Goal: Task Accomplishment & Management: Complete application form

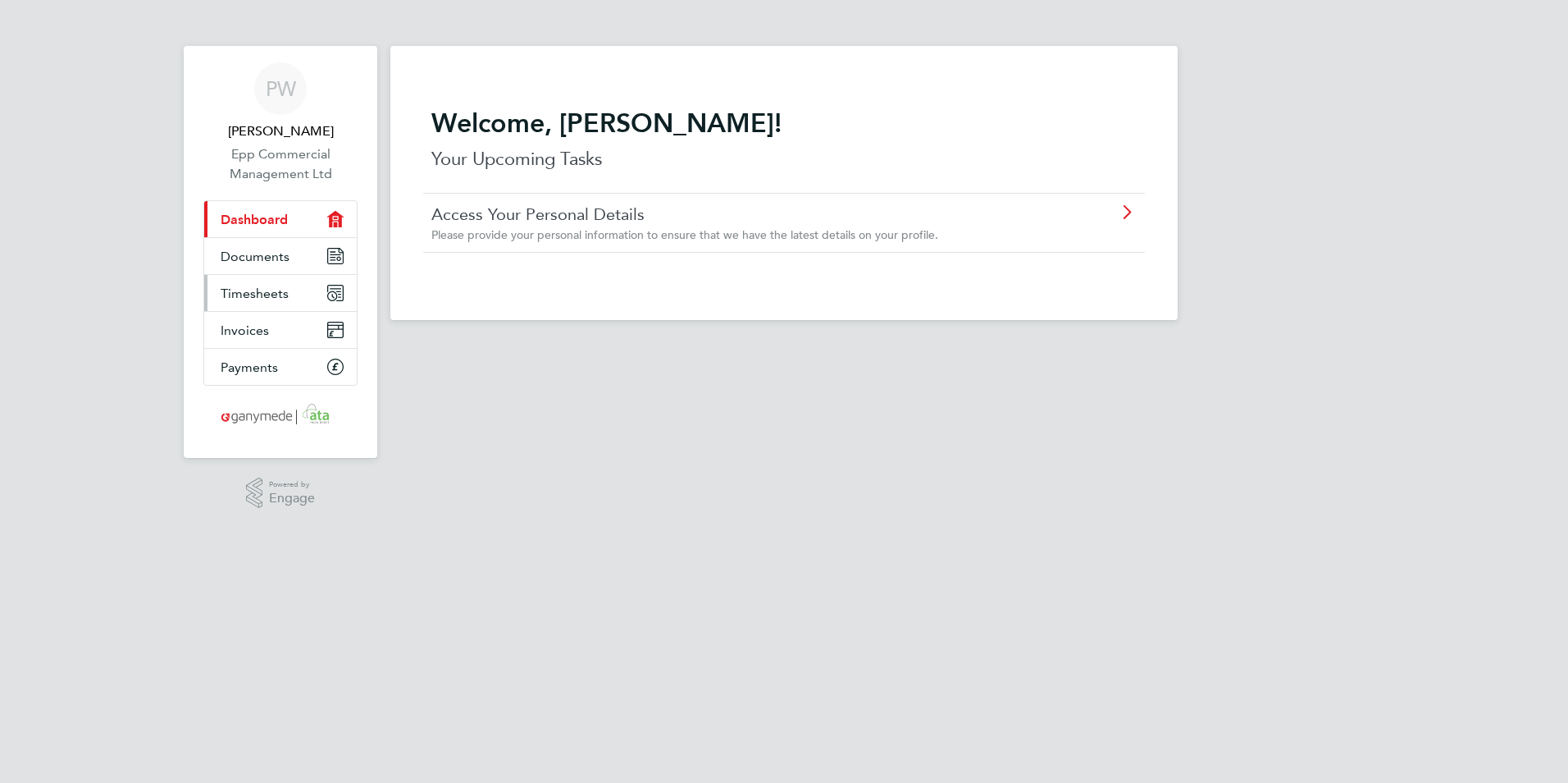
click at [302, 291] on link "Timesheets" at bounding box center [280, 293] width 153 height 36
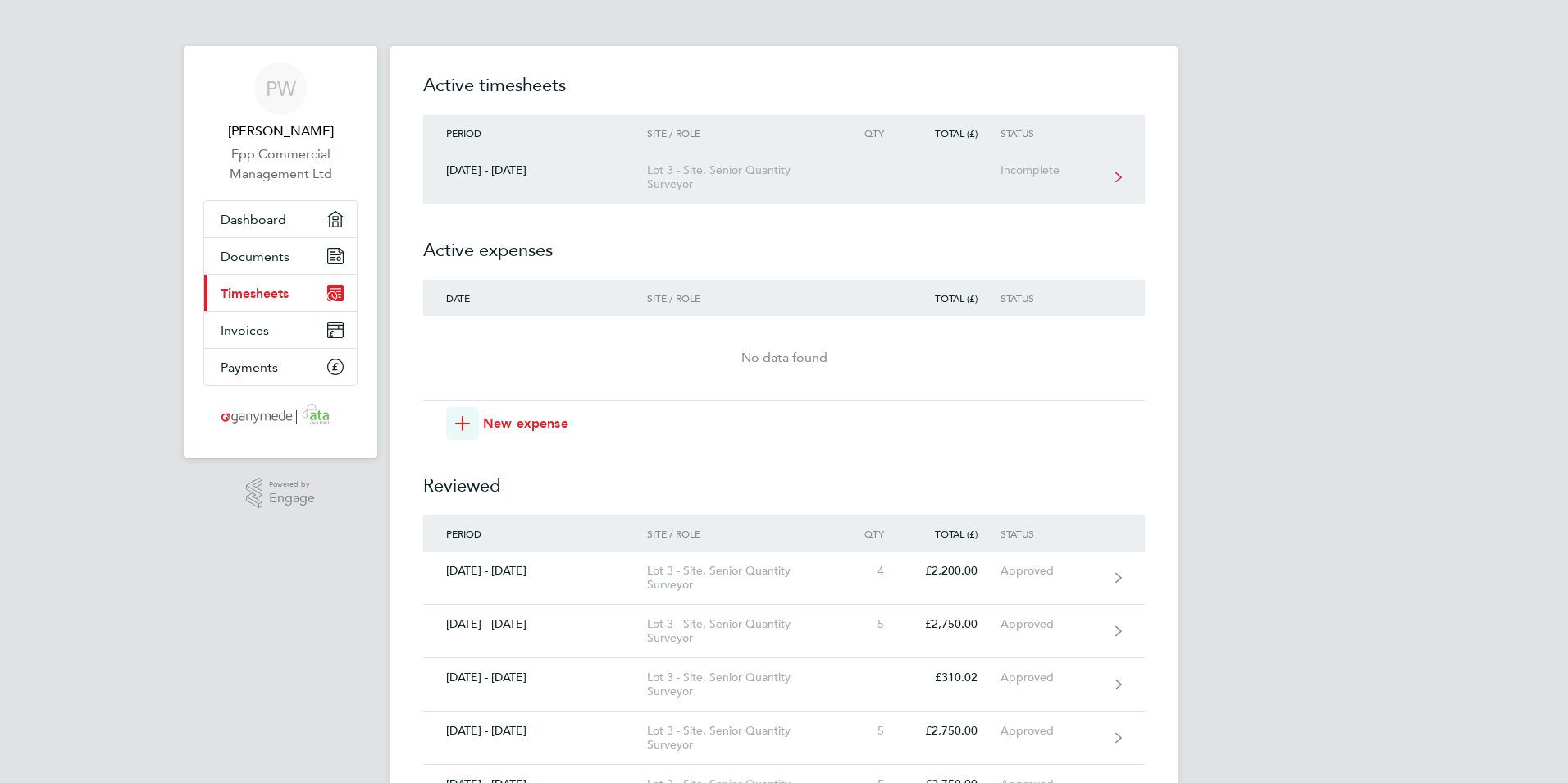
click at [928, 197] on link "[DATE] - [DATE] Lot 3 - Site, Senior Quantity Surveyor Incomplete" at bounding box center [784, 178] width 721 height 53
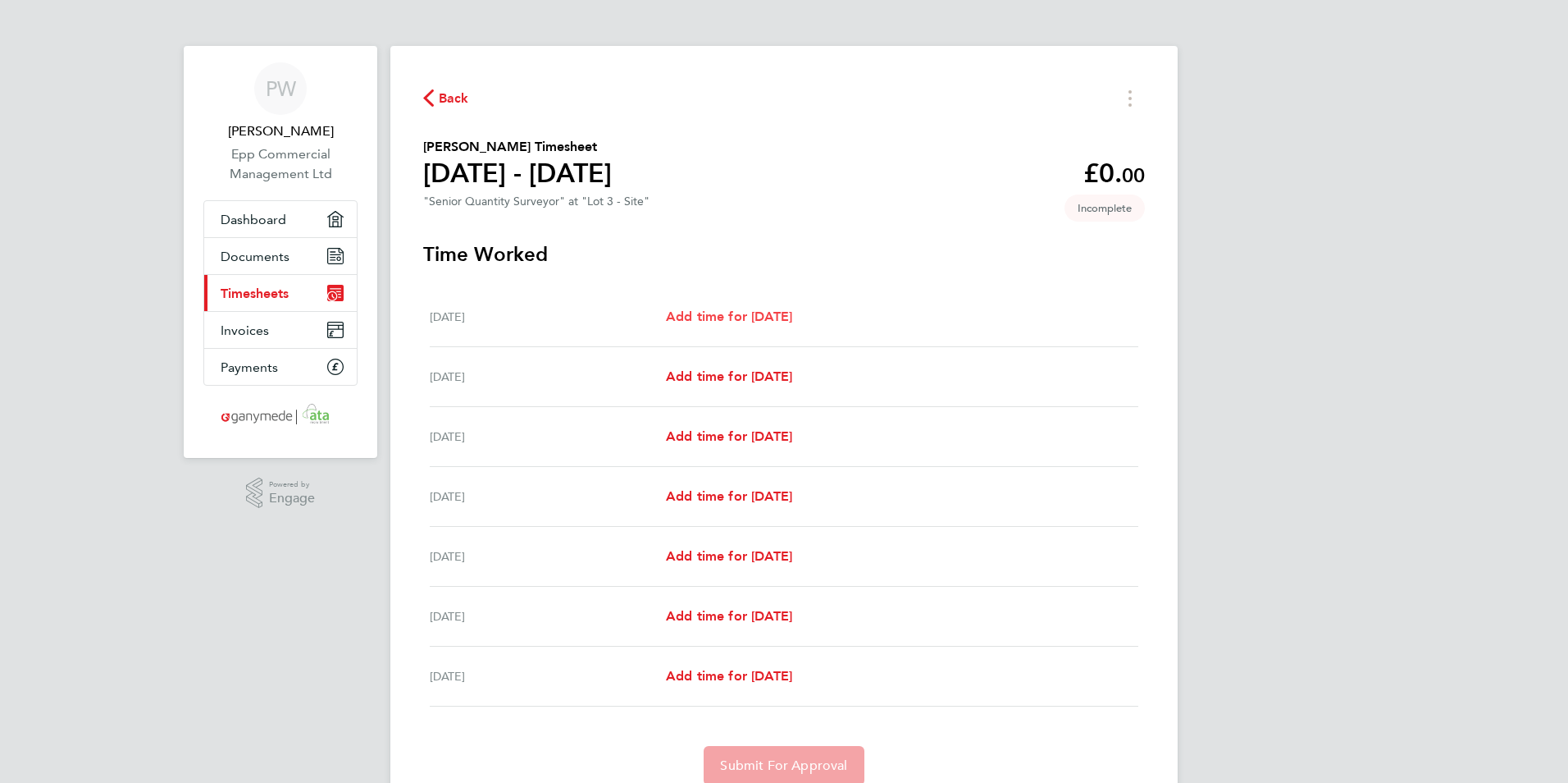
click at [781, 317] on span "Add time for [DATE]" at bounding box center [729, 316] width 126 height 16
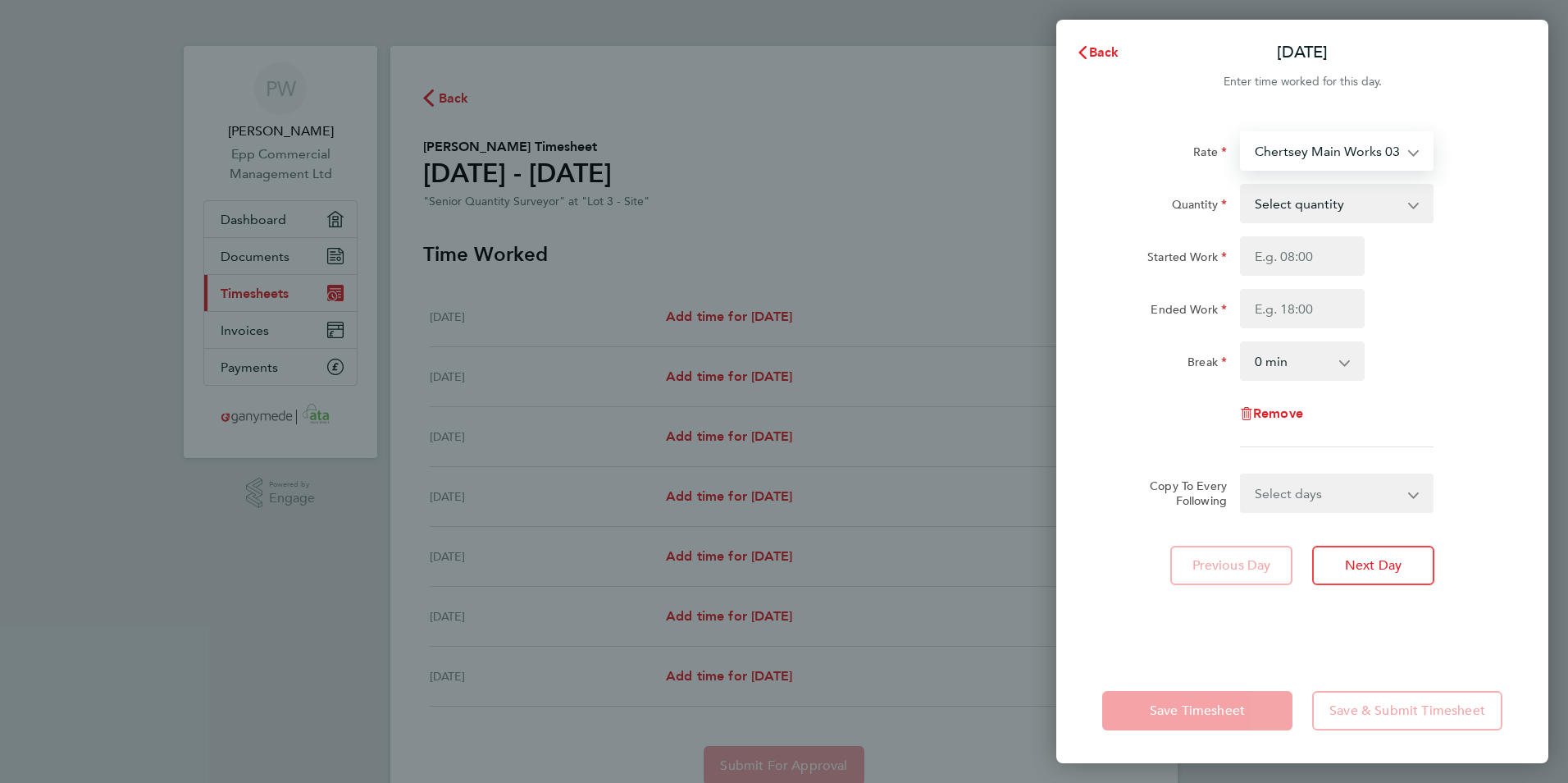
click at [1282, 164] on select "Chertsey Main Works 03-K441.01-C 9200085256P - 550.00 Chobham Quality 03-J970.0…" at bounding box center [1328, 151] width 171 height 36
click at [1284, 161] on select "Chertsey Main Works 03-K441.01-C 9200085256P - 550.00 Chobham Quality 03-J970.0…" at bounding box center [1328, 151] width 171 height 36
click at [1309, 191] on select "Select quantity 0.5 1" at bounding box center [1328, 204] width 171 height 36
select select "1"
click at [1242, 186] on select "Select quantity 0.5 1" at bounding box center [1328, 204] width 171 height 36
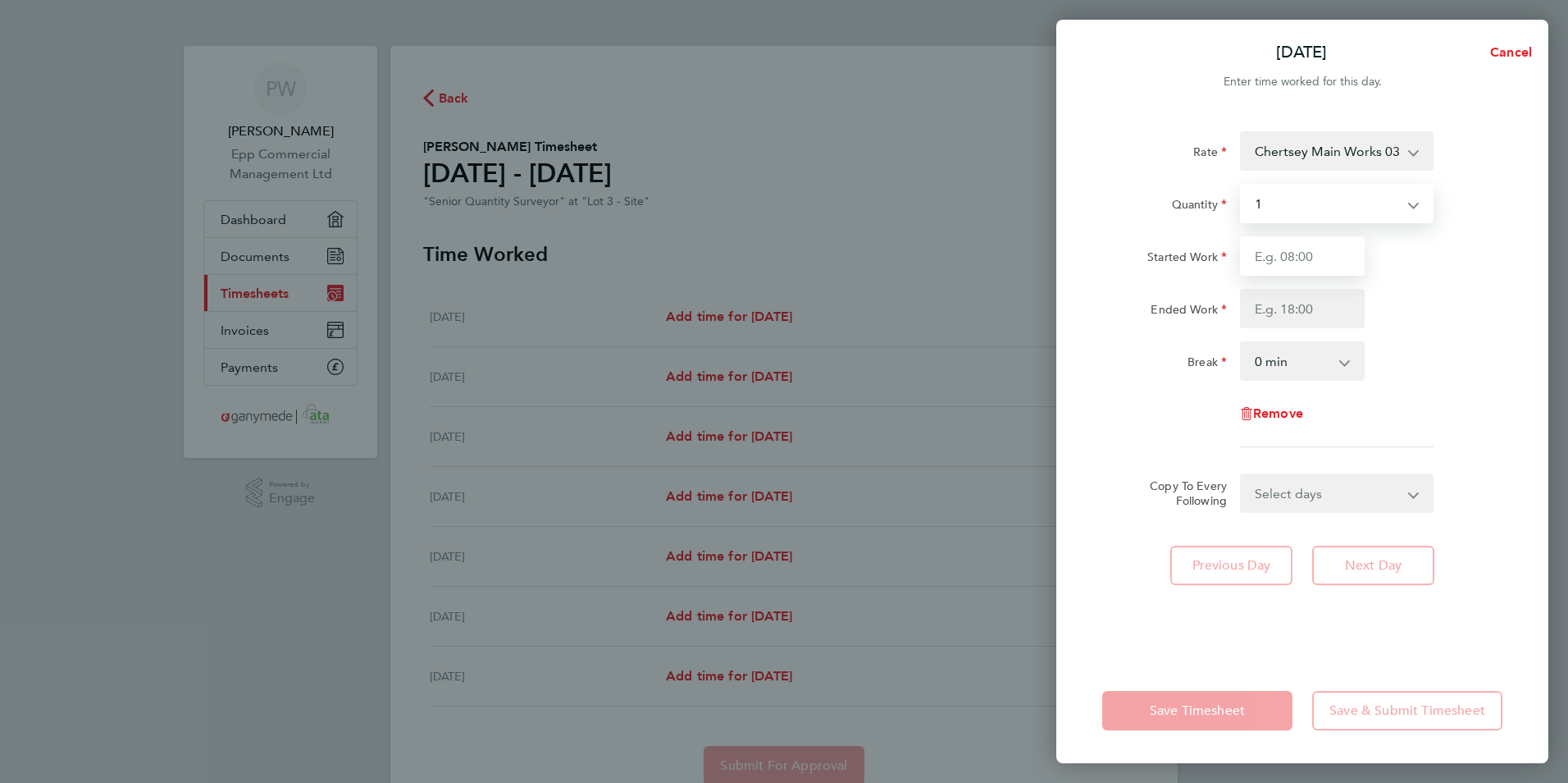
click at [1309, 243] on input "Started Work" at bounding box center [1303, 255] width 124 height 39
type input "08:00"
type input "17:00"
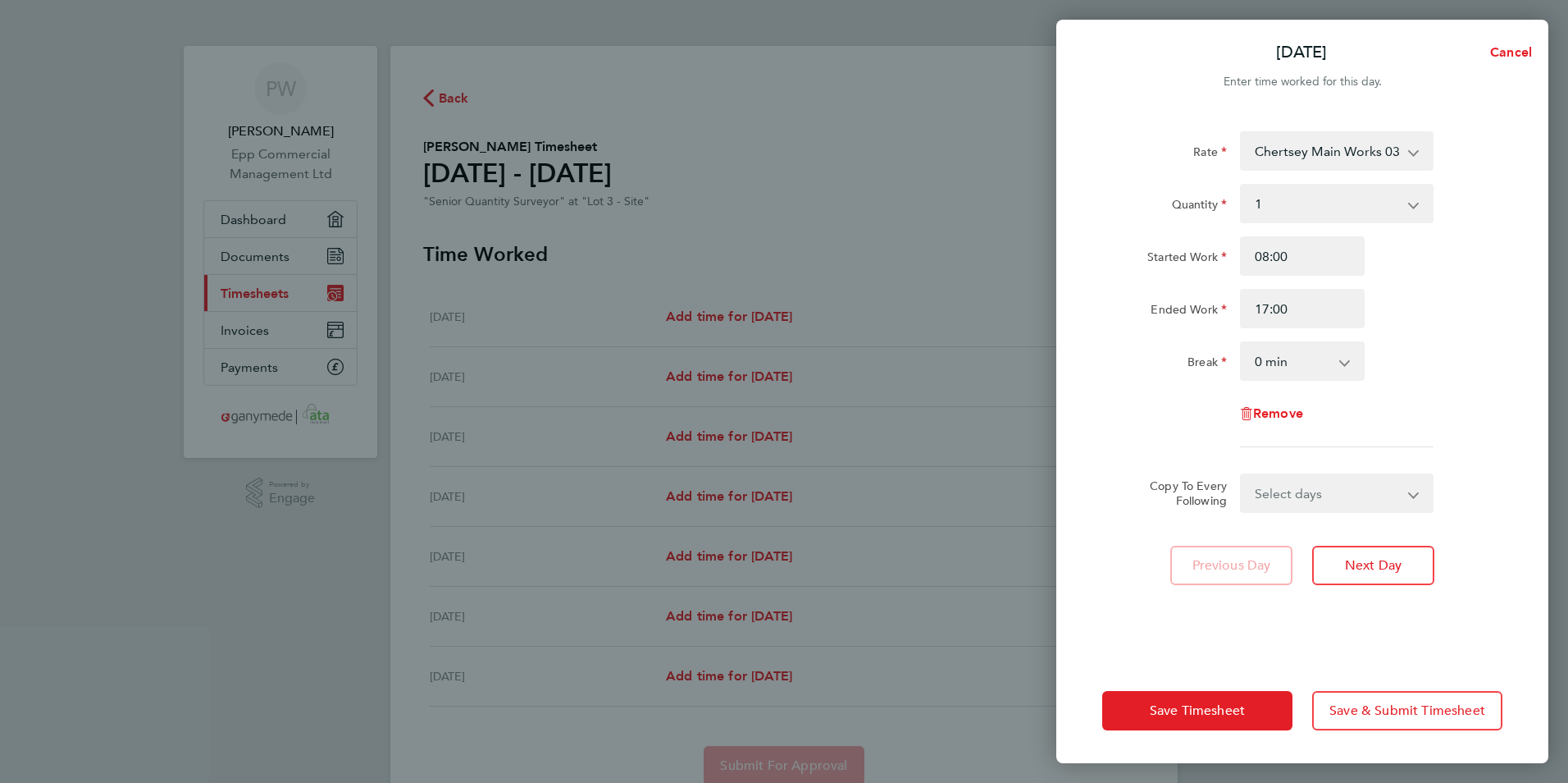
click at [1320, 499] on select "Select days Day Weekday (Mon-Fri) Weekend (Sat-Sun) [DATE] [DATE] [DATE] [DATE]…" at bounding box center [1328, 494] width 172 height 36
select select "WEEKDAY"
click at [1242, 475] on select "Select days Day Weekday (Mon-Fri) Weekend (Sat-Sun) [DATE] [DATE] [DATE] [DATE]…" at bounding box center [1328, 494] width 172 height 36
select select "[DATE]"
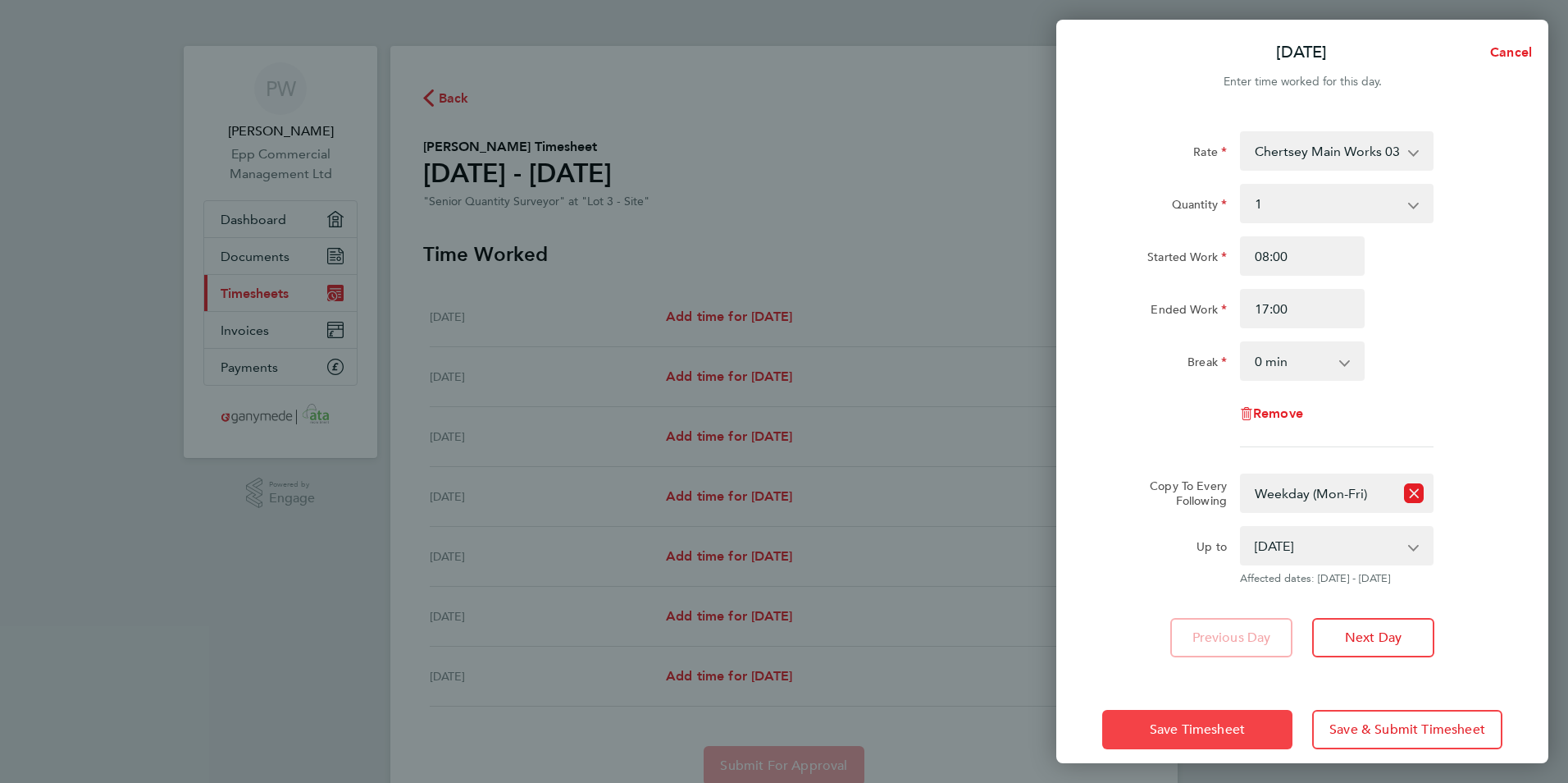
click at [1283, 738] on button "Save Timesheet" at bounding box center [1197, 729] width 190 height 39
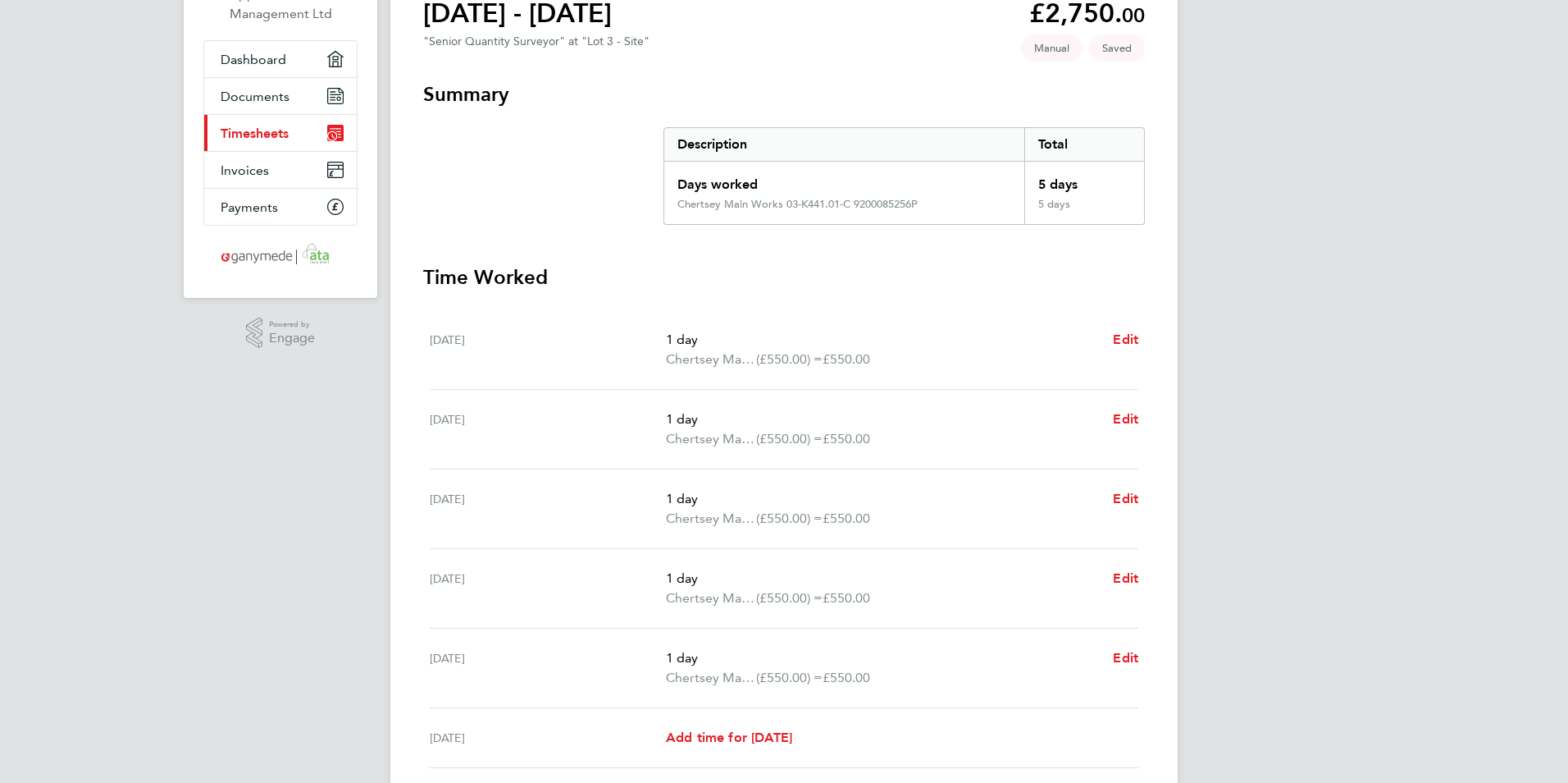
scroll to position [328, 0]
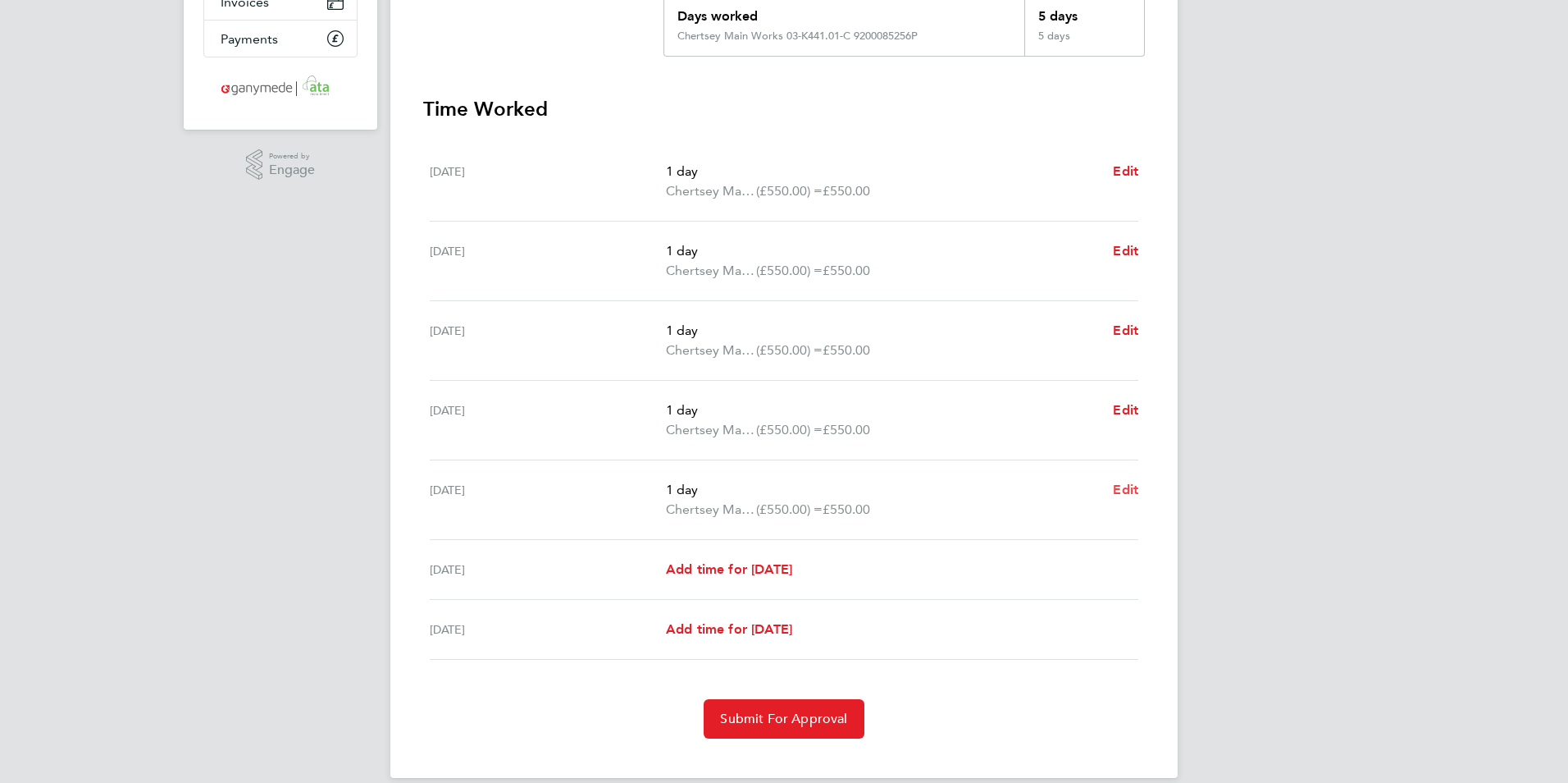
click at [1134, 496] on span "Edit" at bounding box center [1125, 489] width 26 height 16
select select "1"
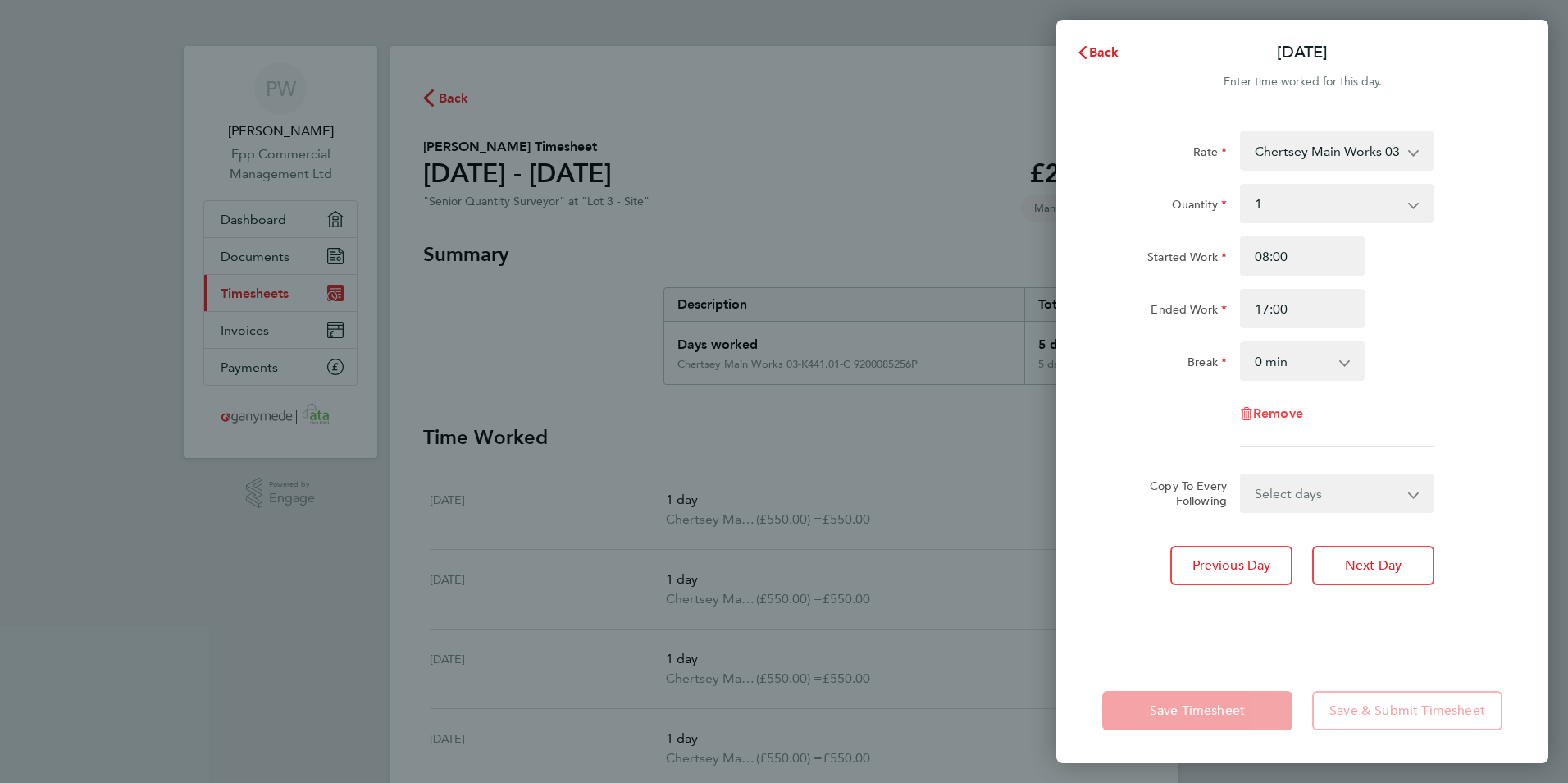
click at [1300, 418] on span "Remove" at bounding box center [1278, 413] width 50 height 16
select select "null"
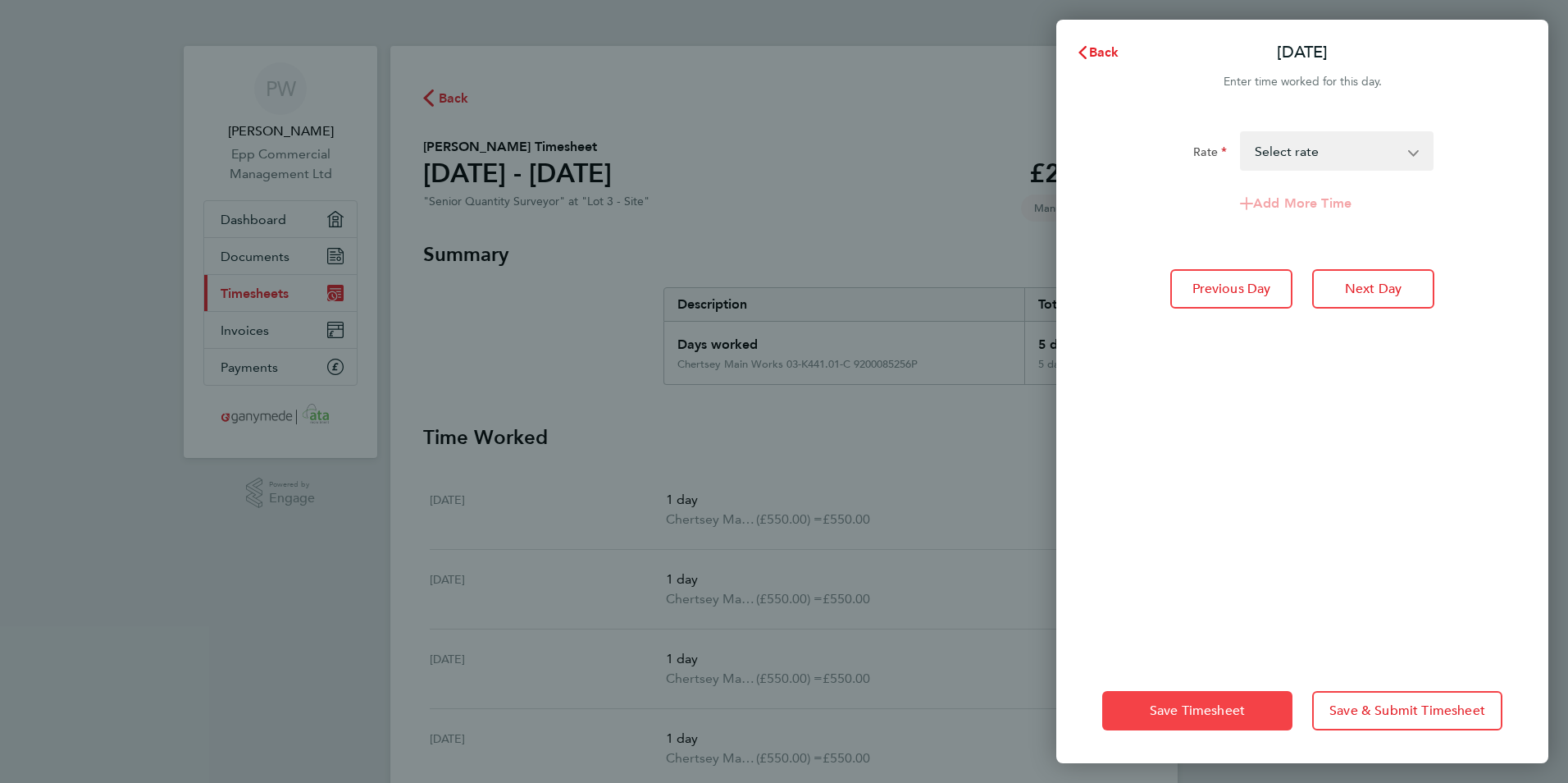
click at [1245, 706] on span "Save Timesheet" at bounding box center [1197, 711] width 95 height 17
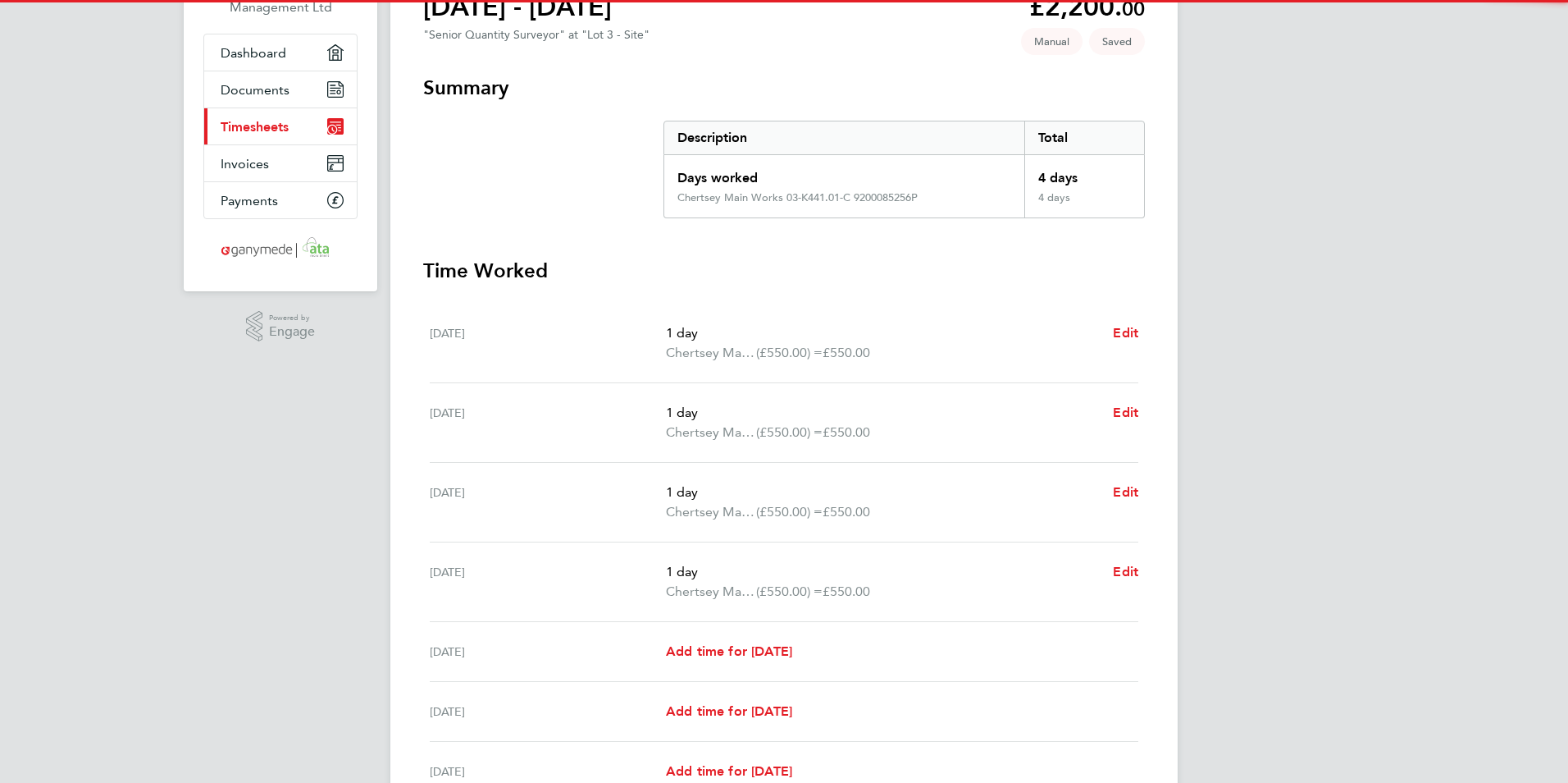
scroll to position [330, 0]
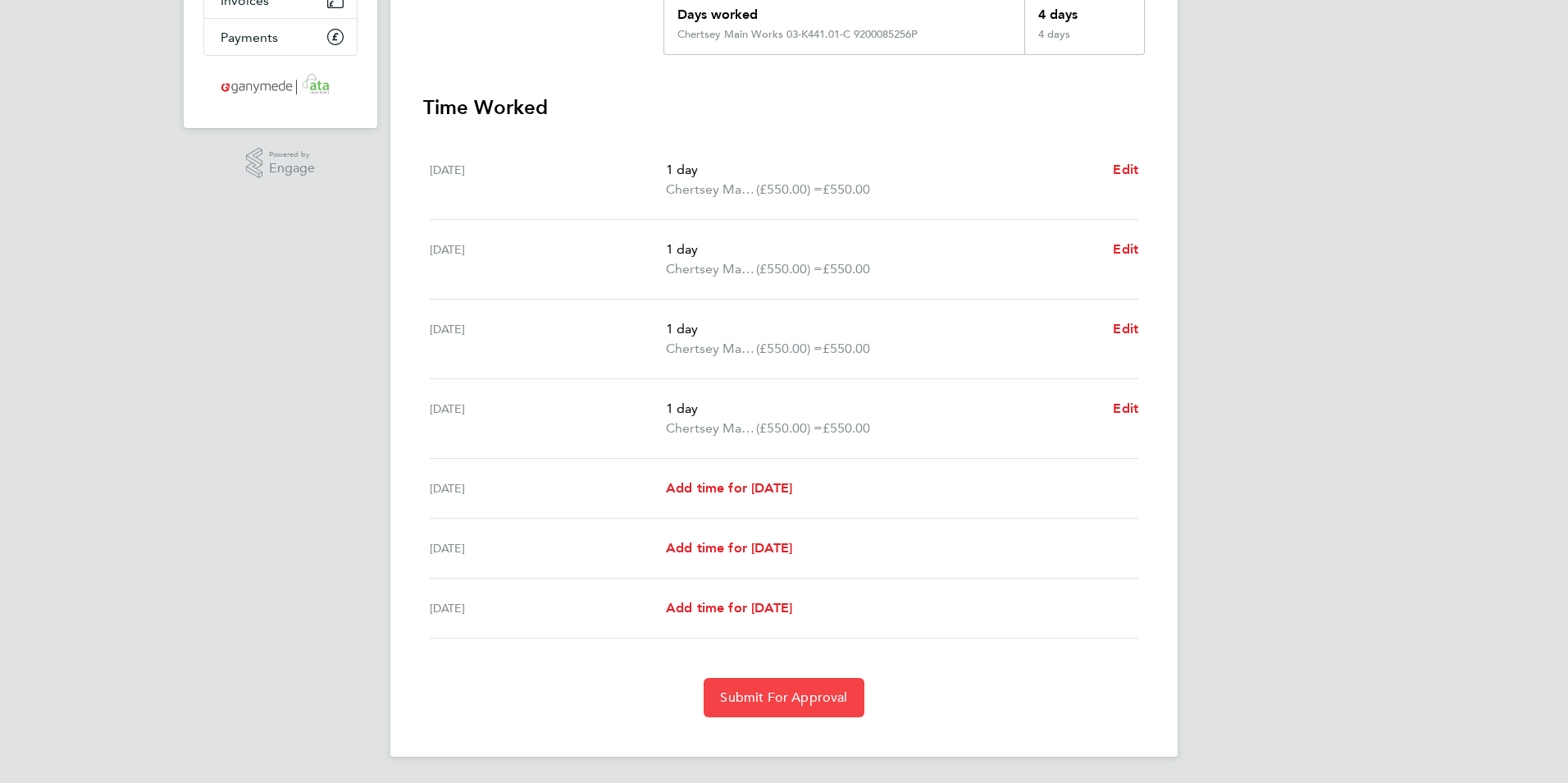
click at [816, 705] on button "Submit For Approval" at bounding box center [784, 697] width 160 height 39
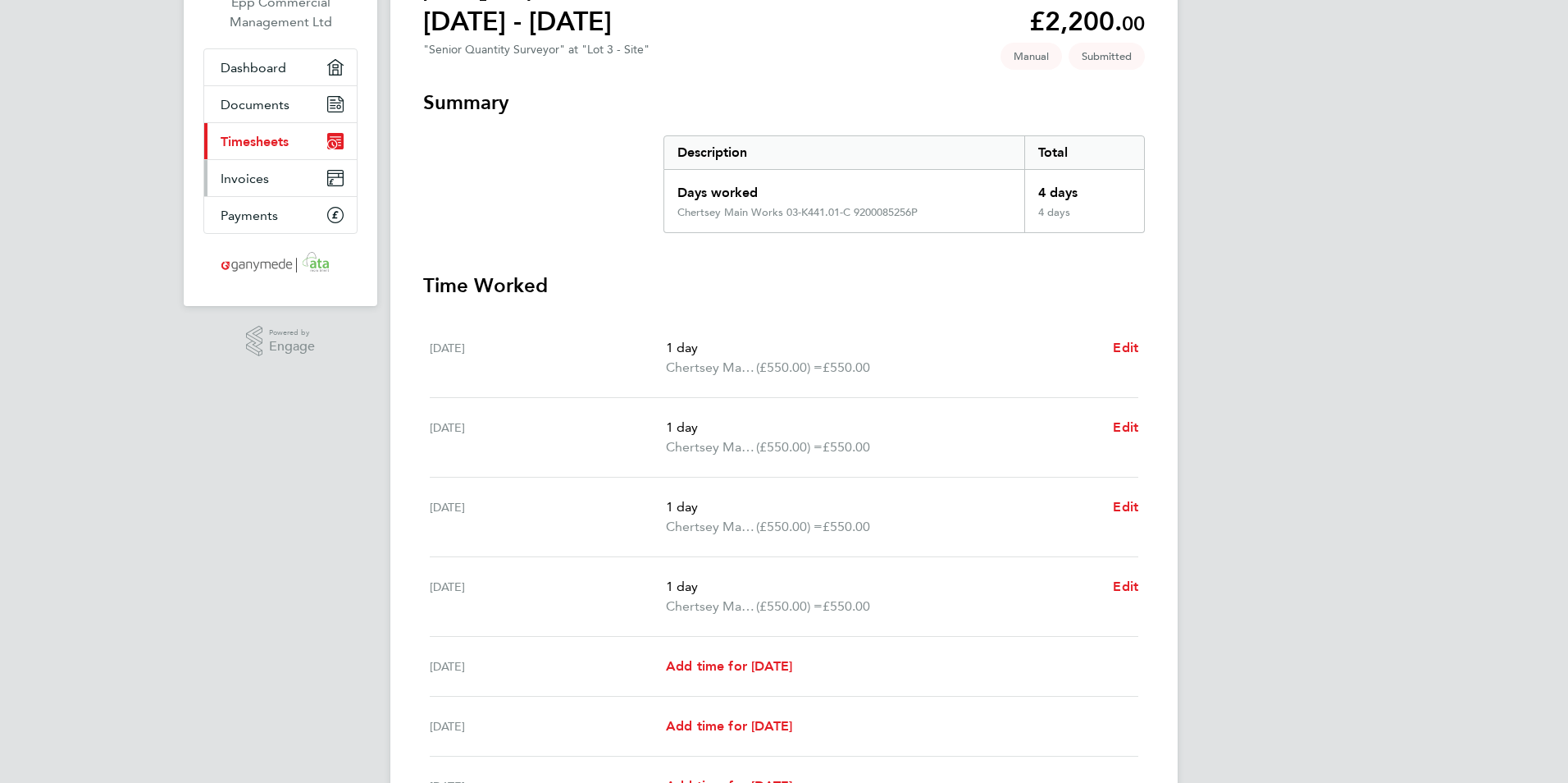
scroll to position [0, 0]
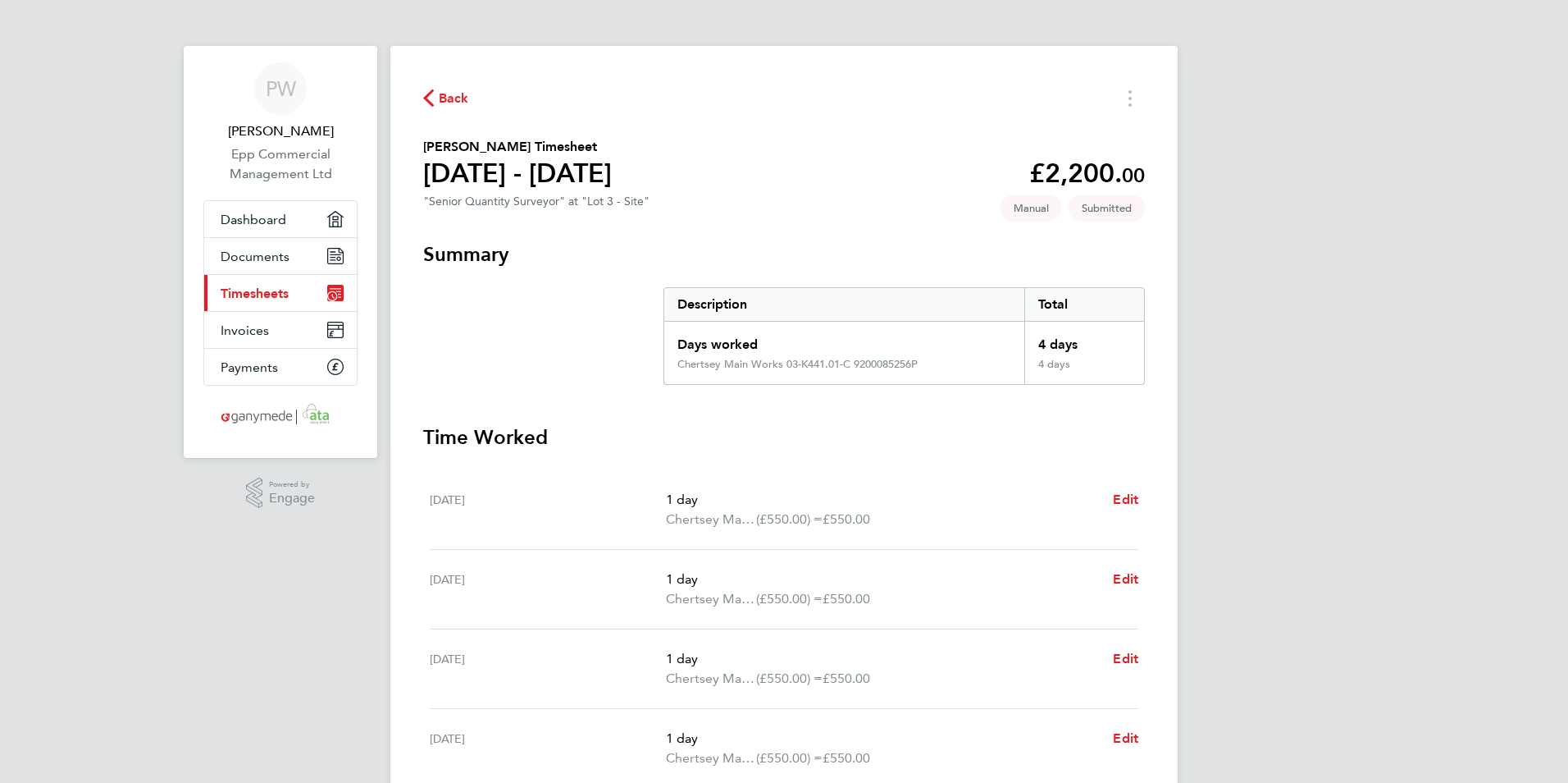
click at [290, 293] on link "Current page: Timesheets" at bounding box center [280, 293] width 153 height 36
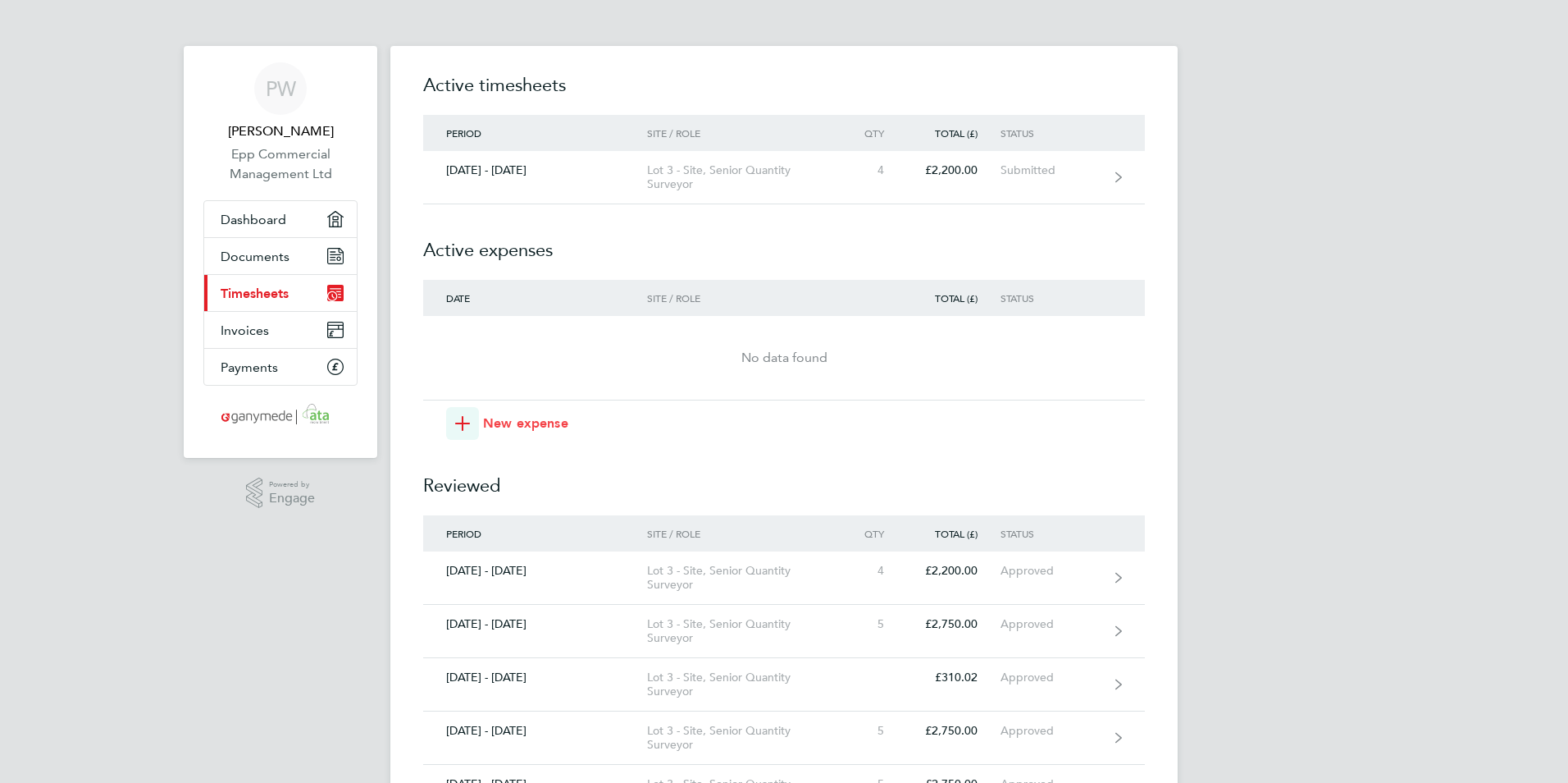
click at [507, 432] on span "New expense" at bounding box center [526, 424] width 85 height 20
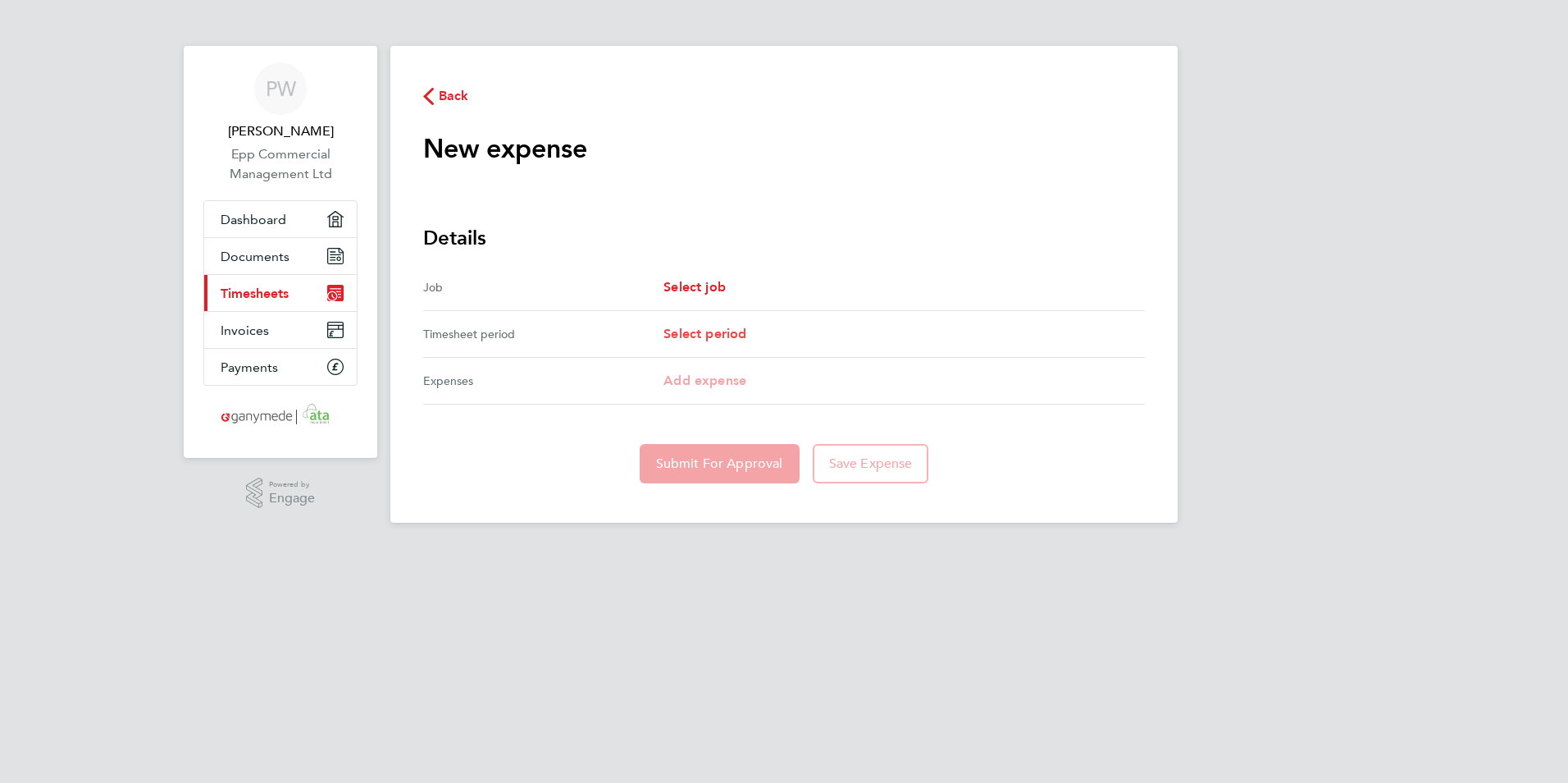
click at [718, 340] on span "Select period" at bounding box center [705, 333] width 83 height 16
select select "42: null"
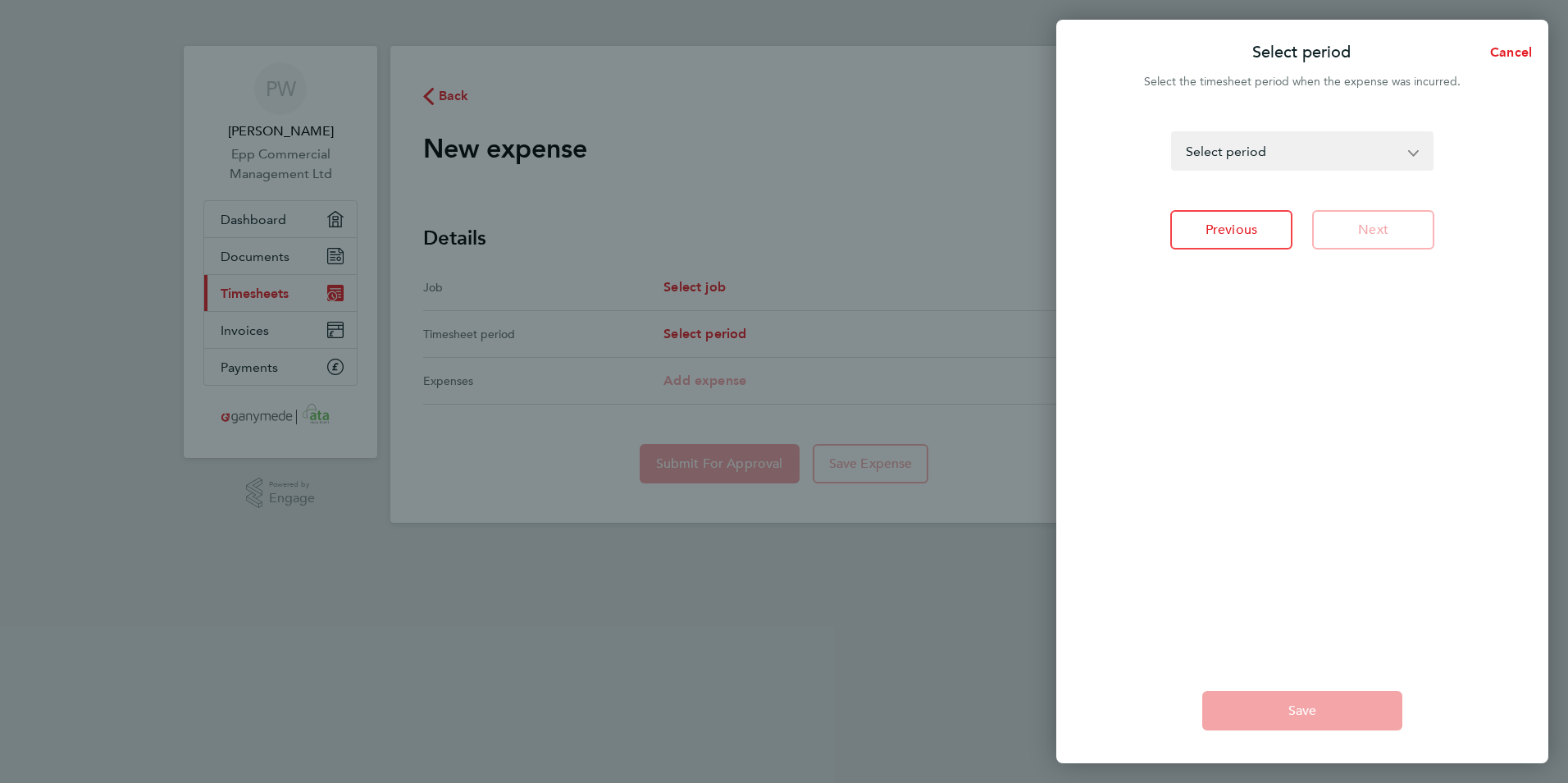
click at [689, 277] on div "Select period Cancel Select the timesheet period when the expense was incurred.…" at bounding box center [784, 392] width 1568 height 783
click at [1524, 44] on span "Cancel" at bounding box center [1508, 51] width 46 height 16
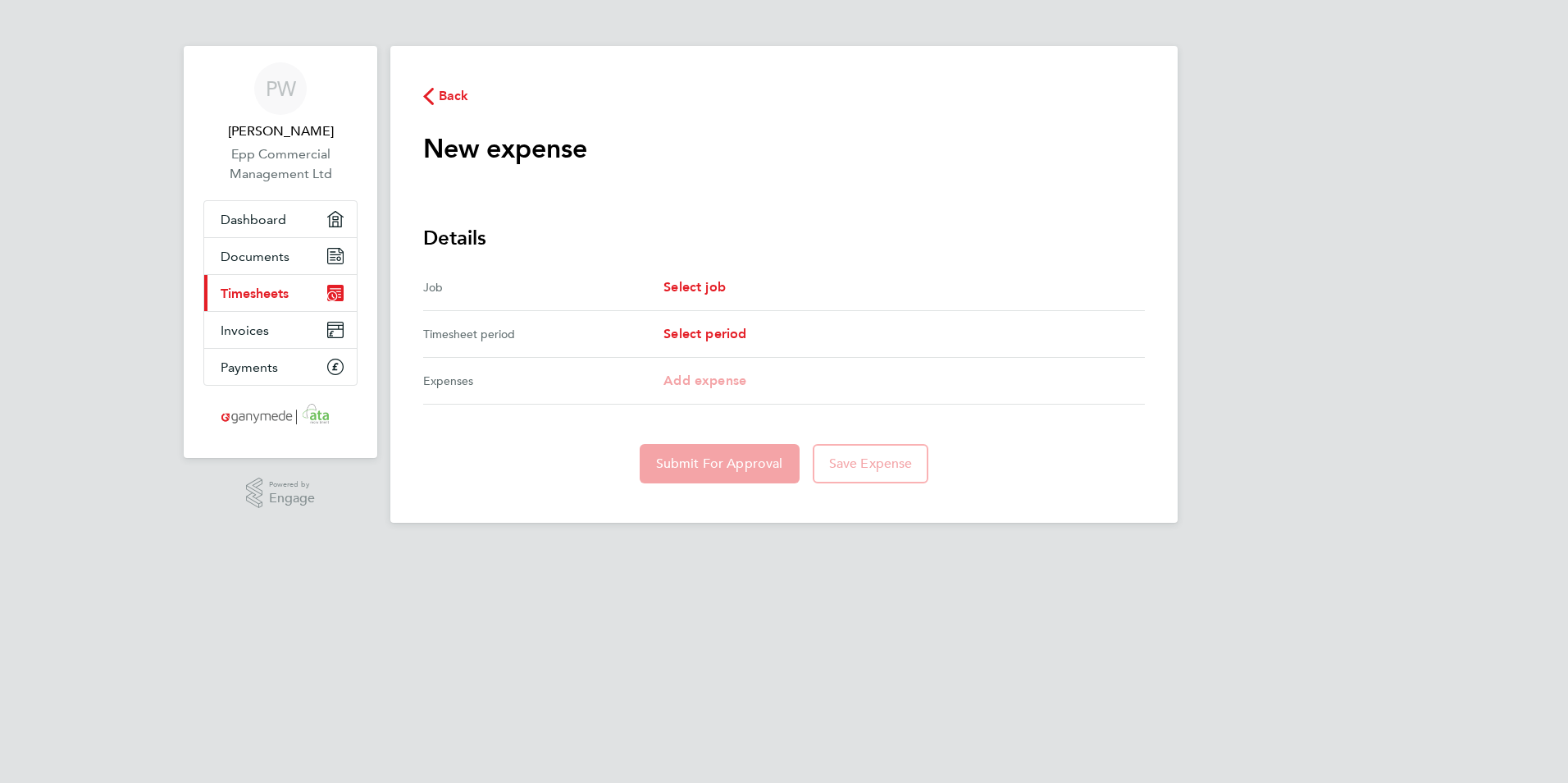
click at [661, 296] on div "Job" at bounding box center [543, 287] width 240 height 20
click at [711, 288] on span "Select job" at bounding box center [694, 286] width 62 height 16
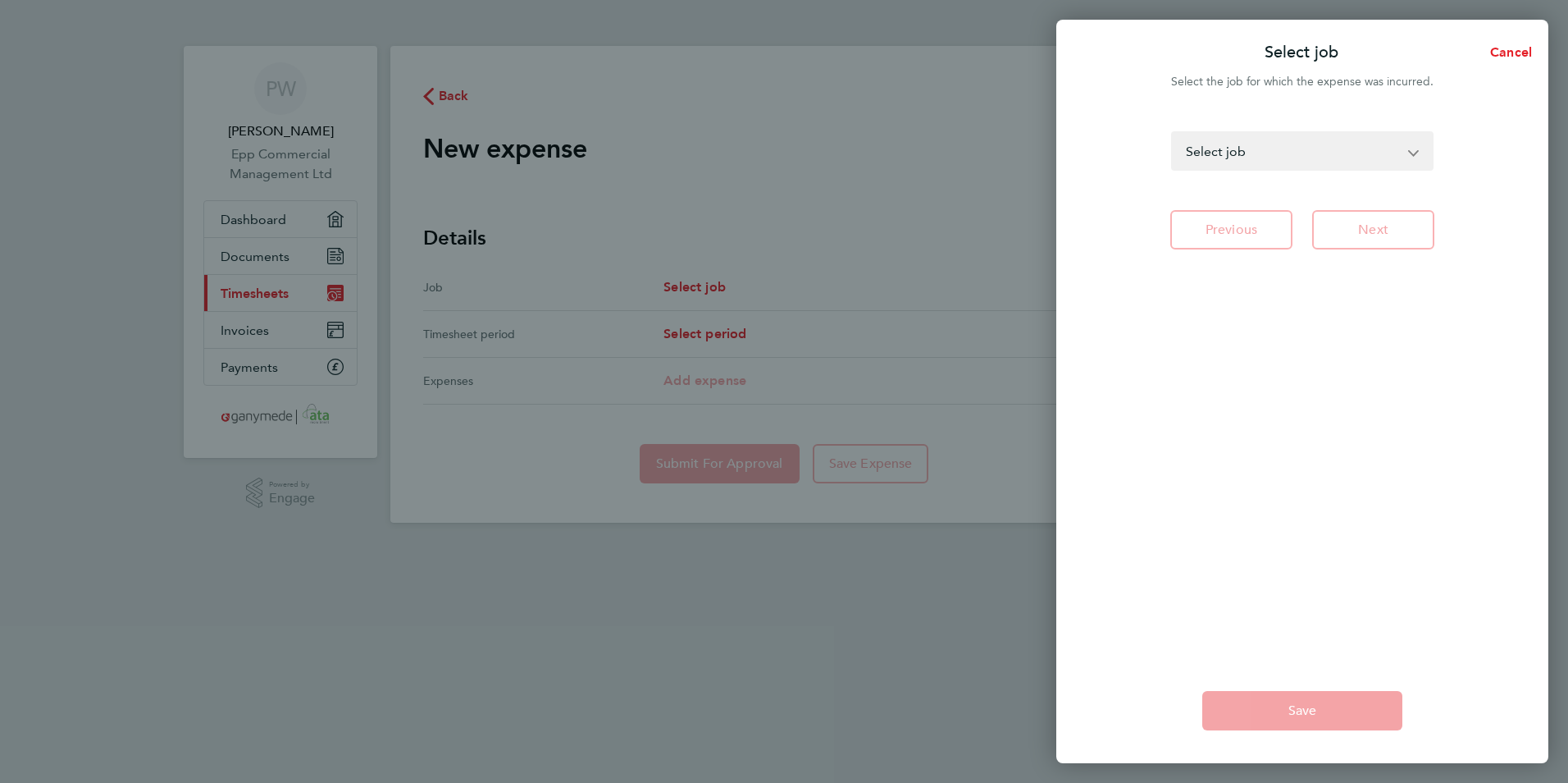
click at [1256, 138] on select "Lot 6 - Site - Senior Quantity Surveyor Lot 3 - Site - Senior Quantity Surveyor…" at bounding box center [1292, 151] width 240 height 36
select select "274337"
click at [1172, 133] on select "Lot 6 - Site - Senior Quantity Surveyor Lot 3 - Site - Senior Quantity Surveyor…" at bounding box center [1292, 151] width 240 height 36
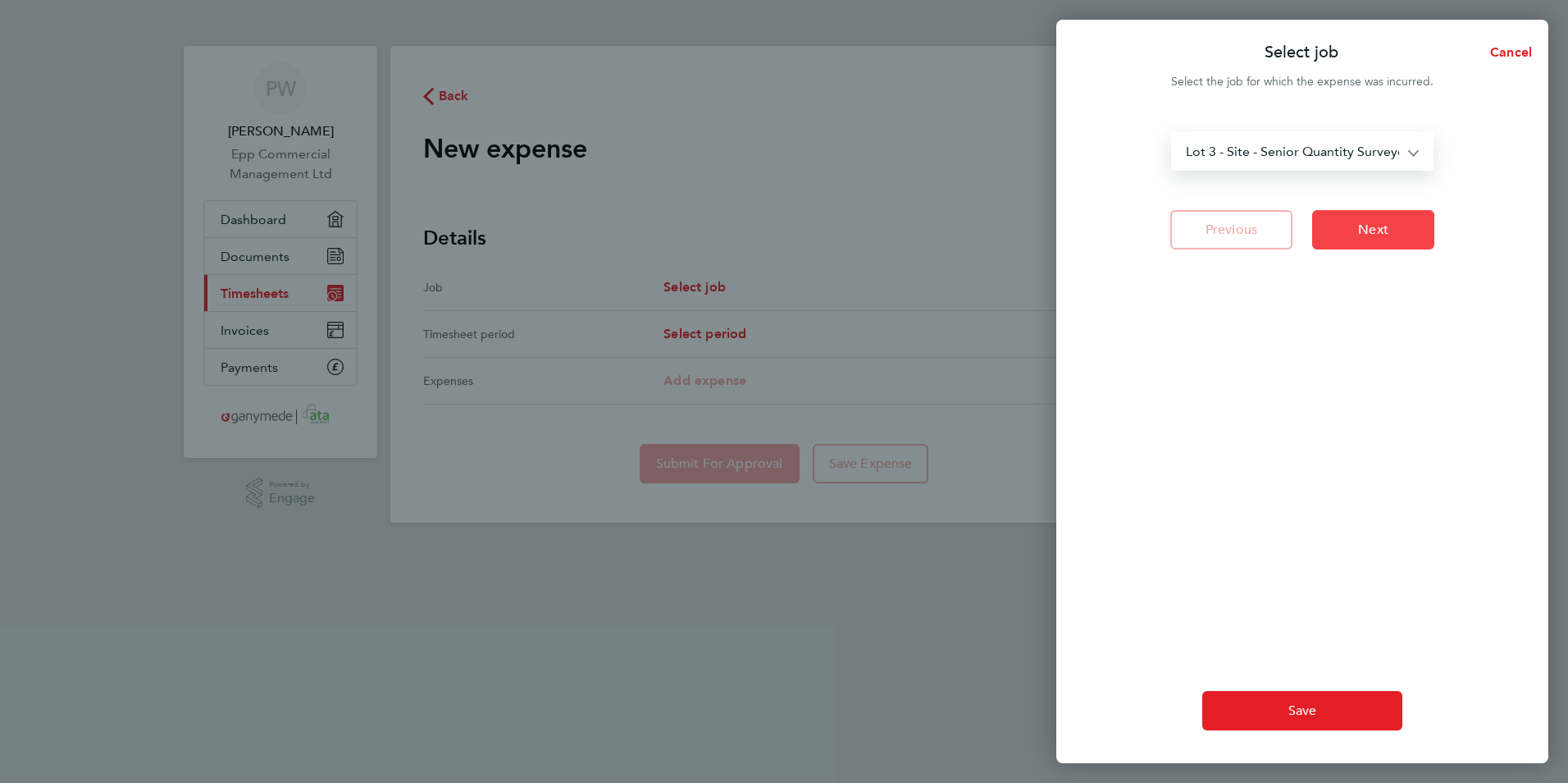
click at [1377, 240] on button "Next" at bounding box center [1373, 229] width 122 height 39
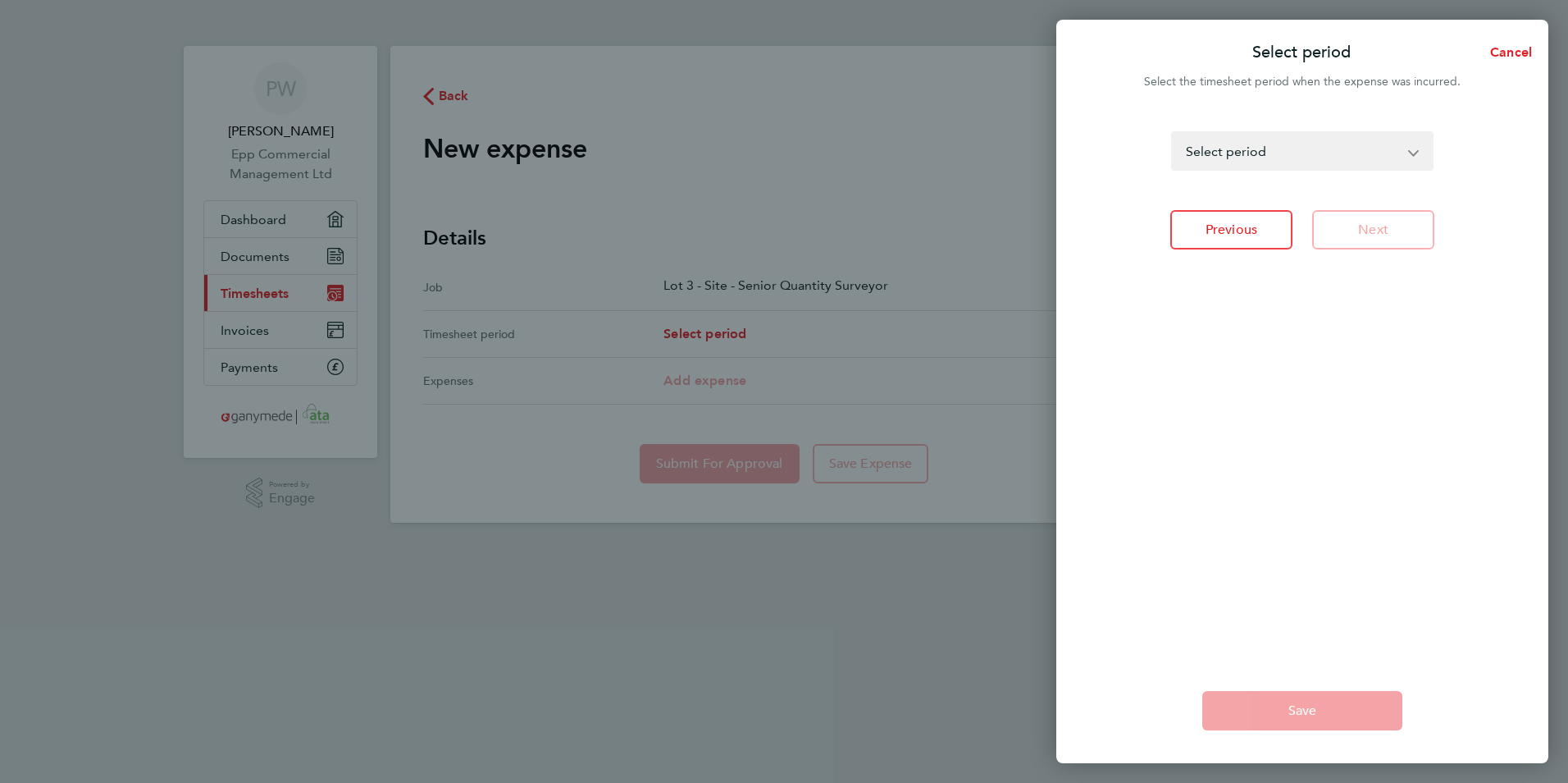
click at [1333, 154] on select "[DATE] - [DATE] [DATE] - [DATE] [DATE] - [DATE] [DATE] - [DATE] [DATE] - [DATE]…" at bounding box center [1292, 151] width 240 height 36
select select "22: Object"
click at [1172, 133] on select "[DATE] - [DATE] [DATE] - [DATE] [DATE] - [DATE] [DATE] - [DATE] [DATE] - [DATE]…" at bounding box center [1292, 151] width 240 height 36
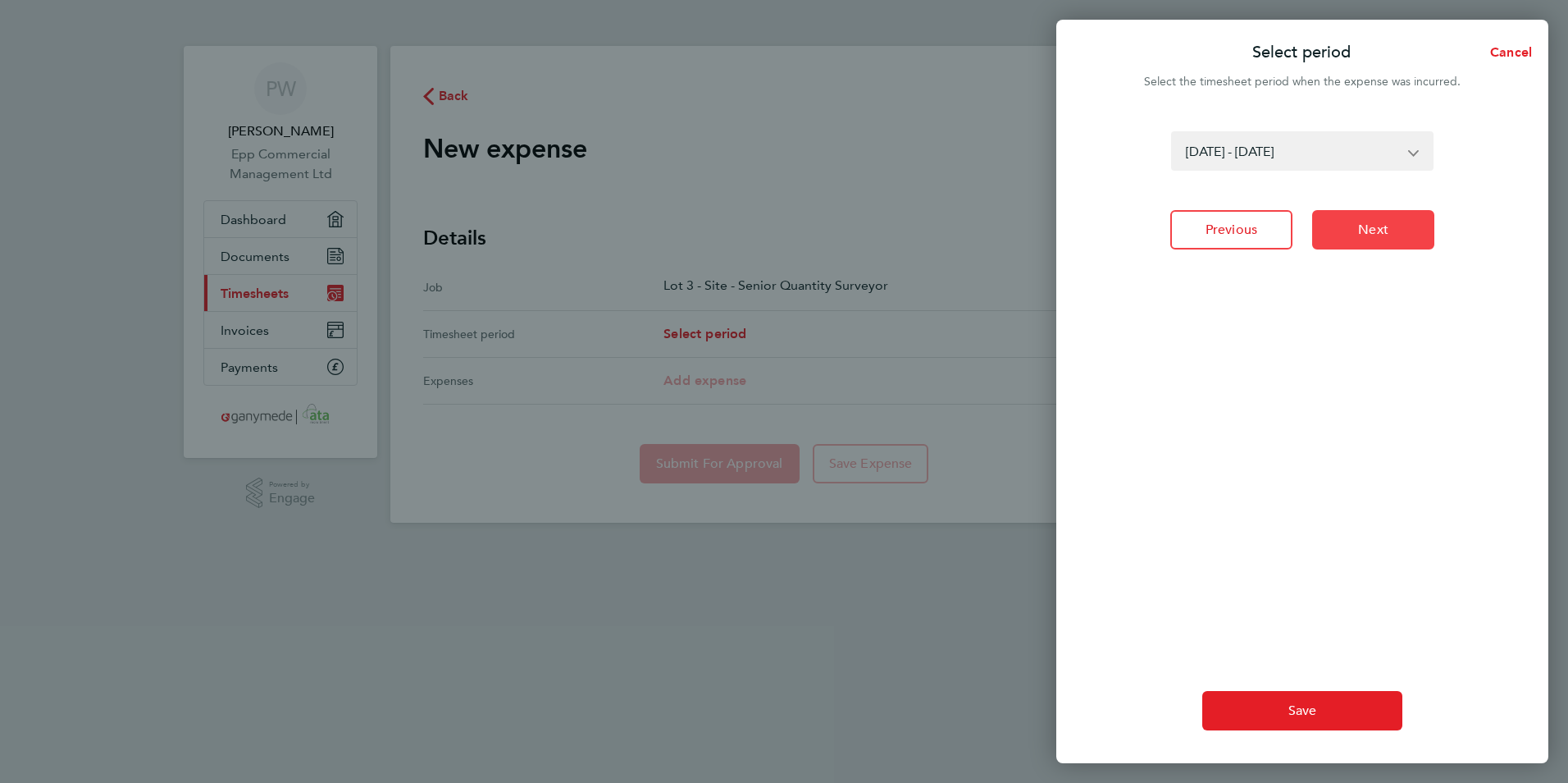
click at [1371, 223] on span "Next" at bounding box center [1373, 230] width 31 height 17
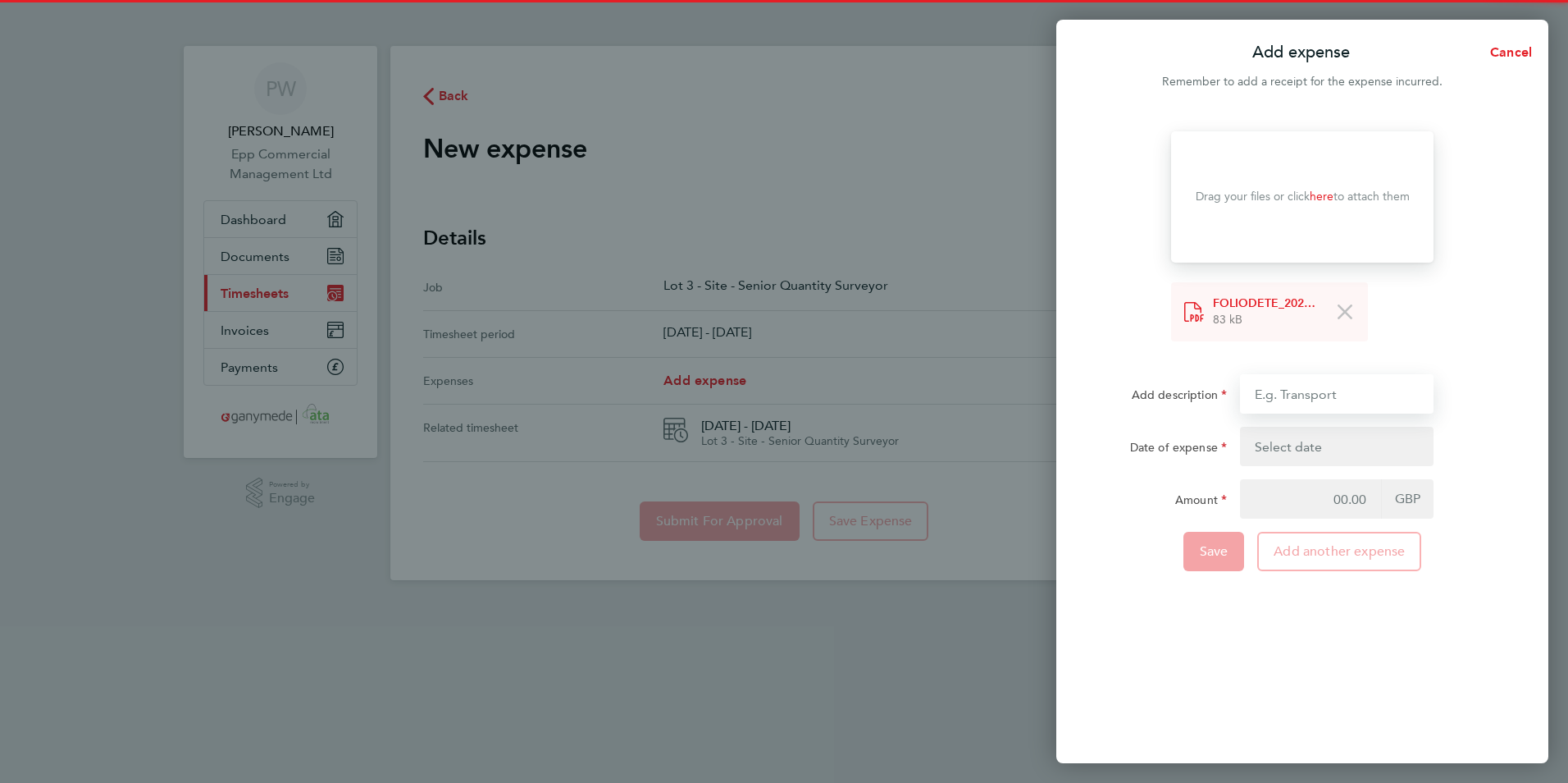
click at [1362, 406] on input "Add description" at bounding box center [1337, 393] width 193 height 39
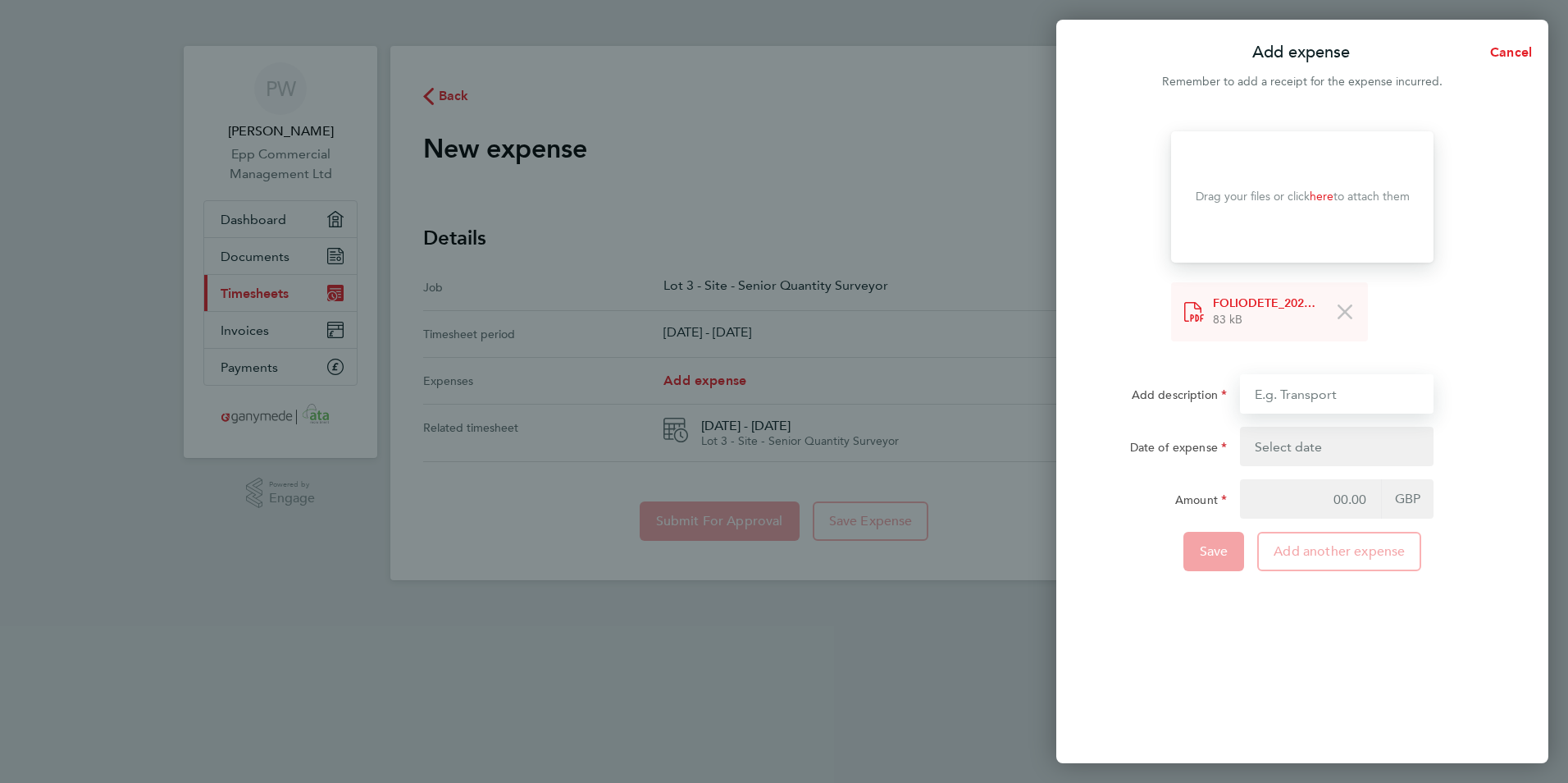
type input "Hotel costs"
type input "[DATE]"
click at [1323, 513] on input "Amount" at bounding box center [1311, 498] width 141 height 39
type input "207.93"
click at [1230, 616] on div "Drop your files here Supported files: JPG, JPEG, PNG or PDF Drag your files or …" at bounding box center [1302, 437] width 492 height 651
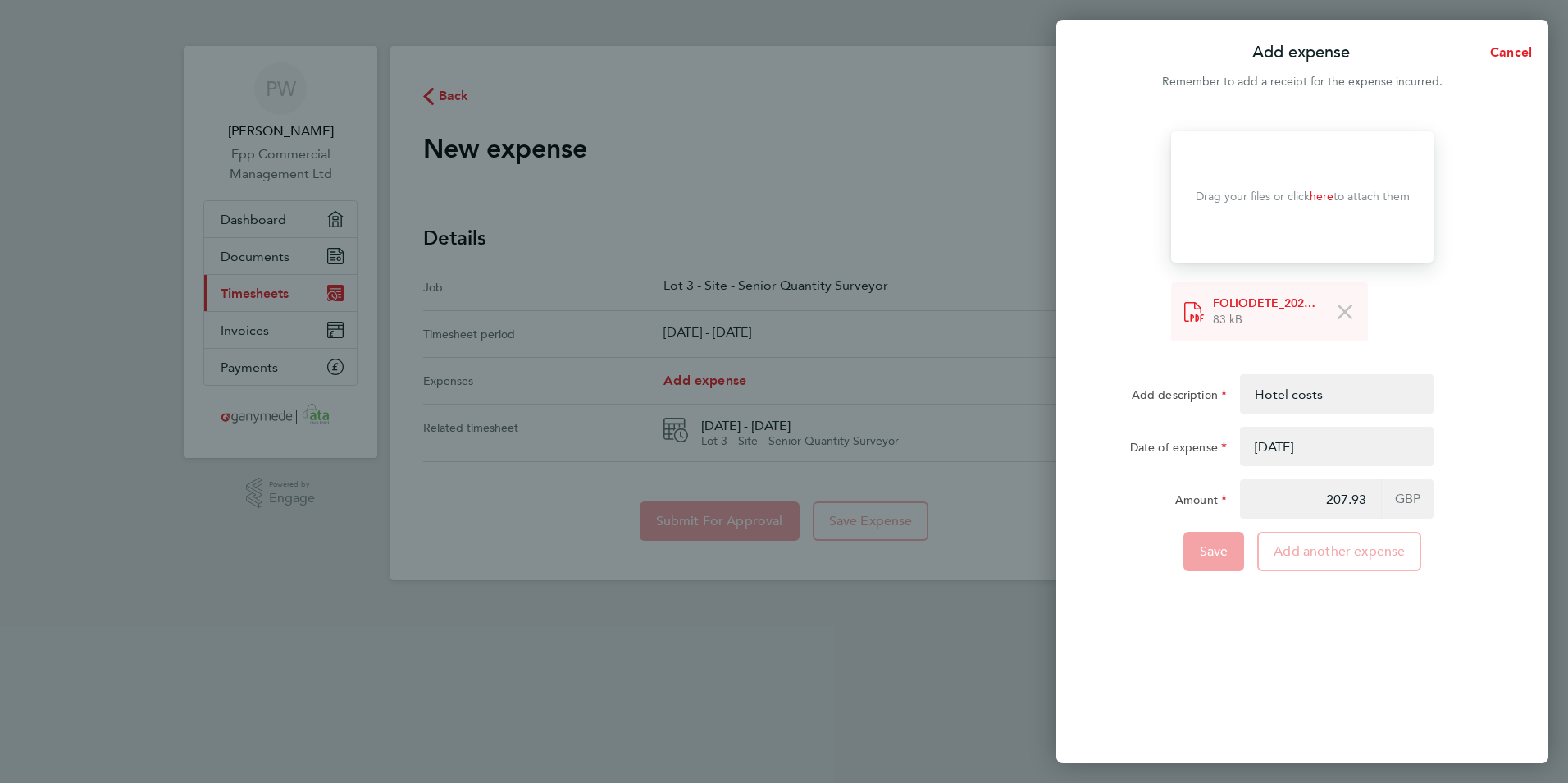
click at [1385, 455] on button "button" at bounding box center [1337, 445] width 193 height 39
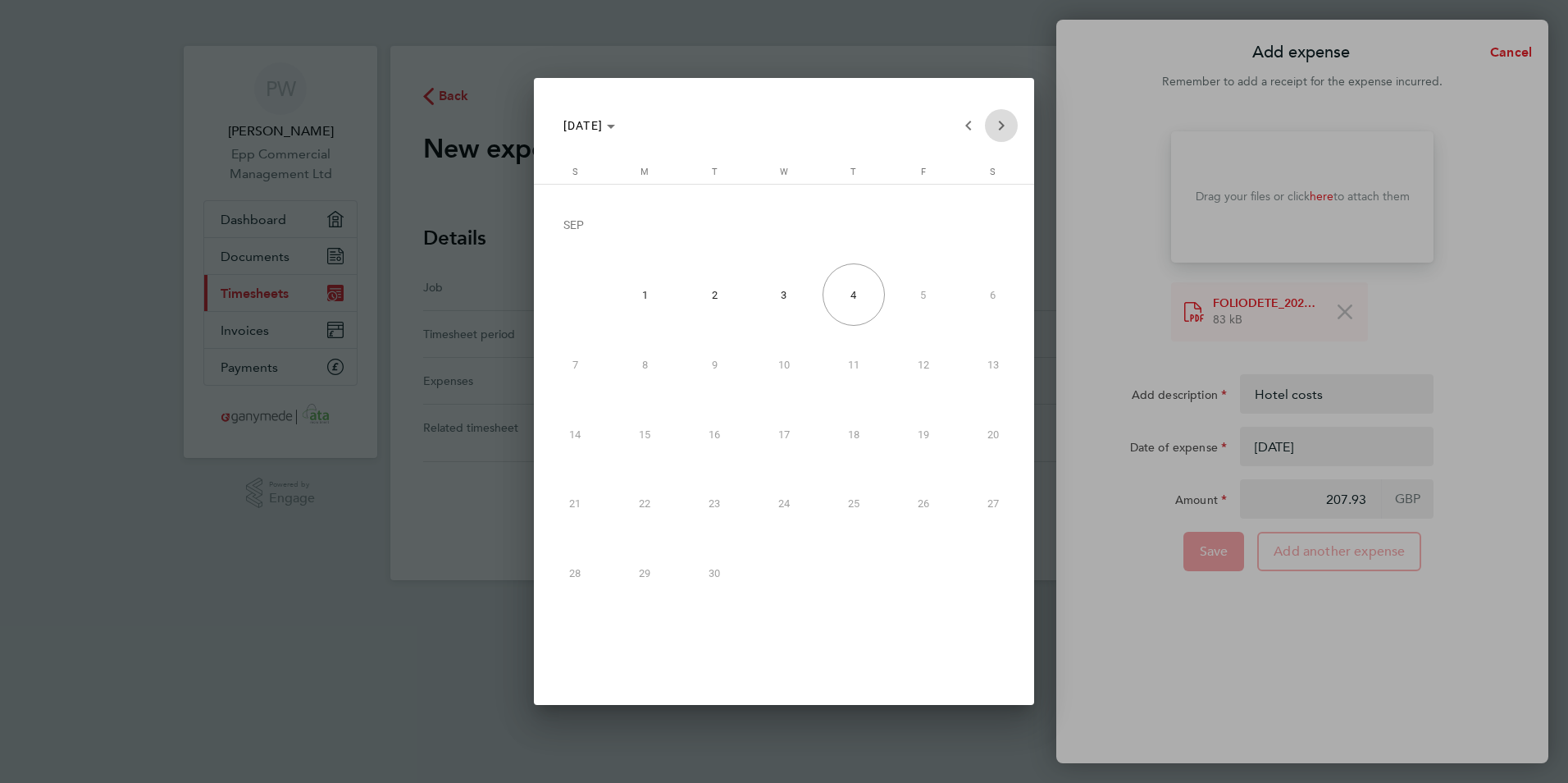
click at [999, 126] on span "Next month" at bounding box center [1002, 126] width 33 height 33
click at [977, 119] on span "Previous month" at bounding box center [968, 126] width 33 height 33
click at [1002, 121] on span "Next month" at bounding box center [1002, 126] width 33 height 33
click at [776, 306] on span "3" at bounding box center [784, 294] width 62 height 62
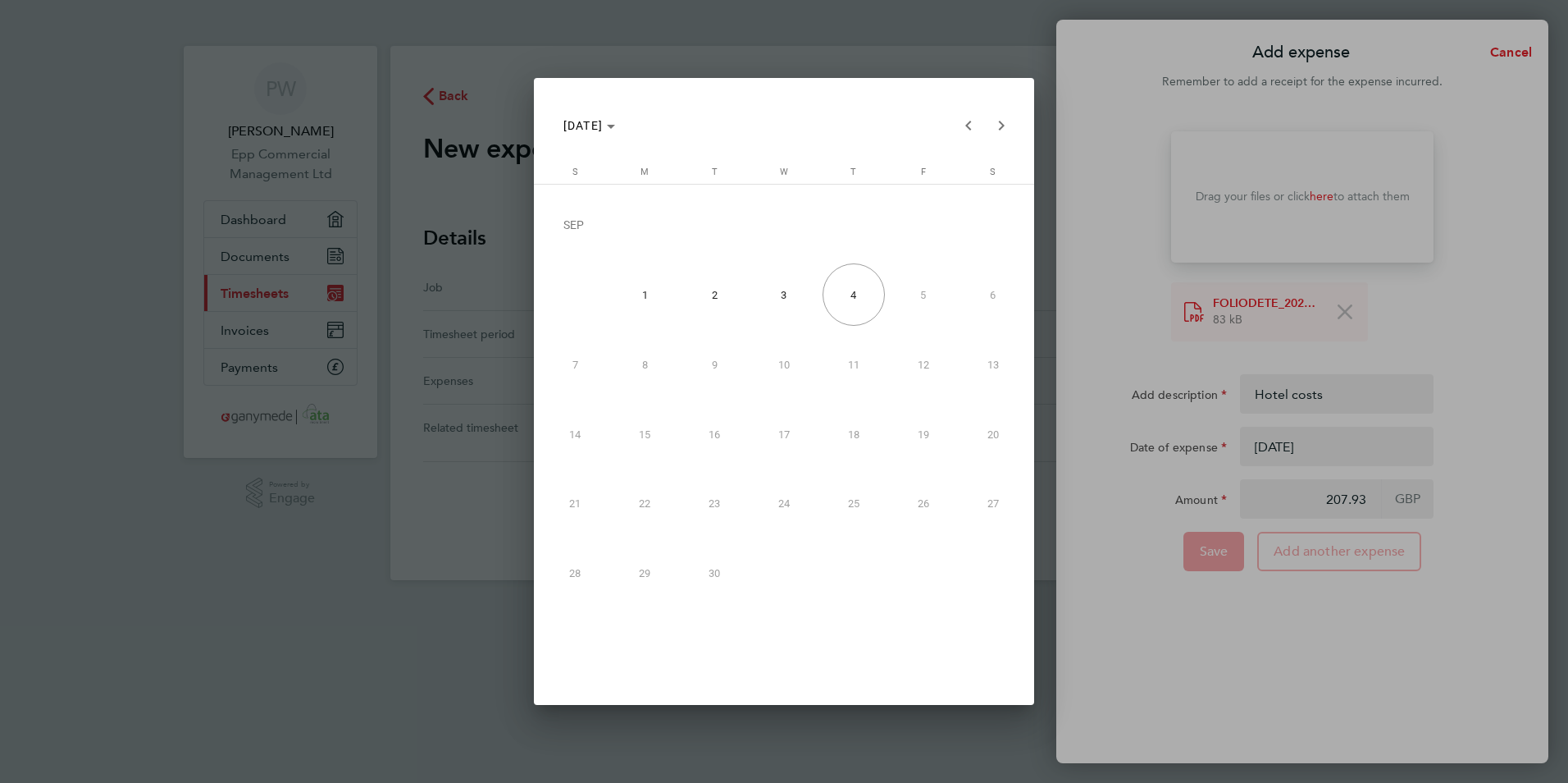
type input "[DATE]"
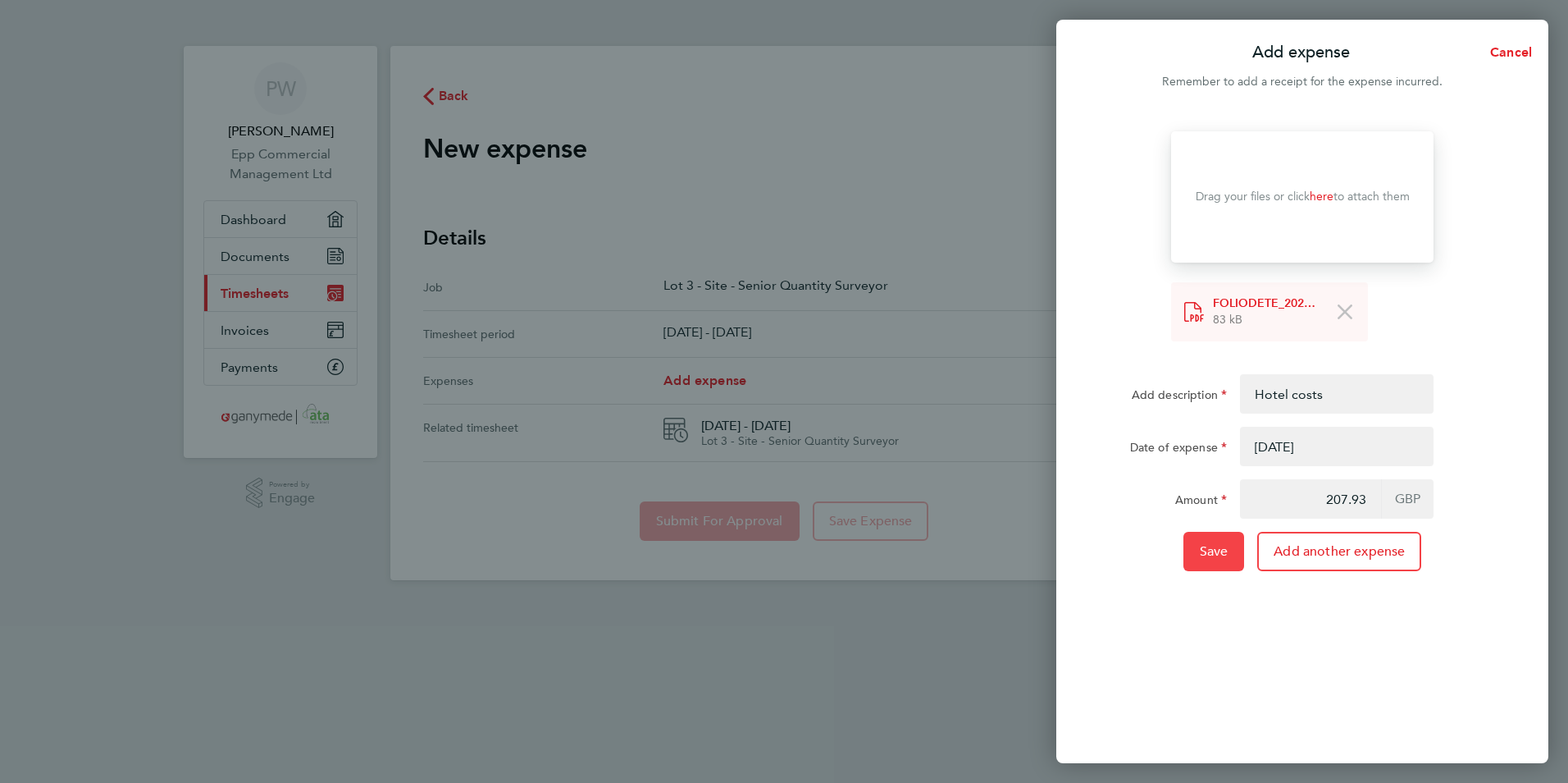
click at [1225, 544] on span "Save" at bounding box center [1214, 552] width 29 height 17
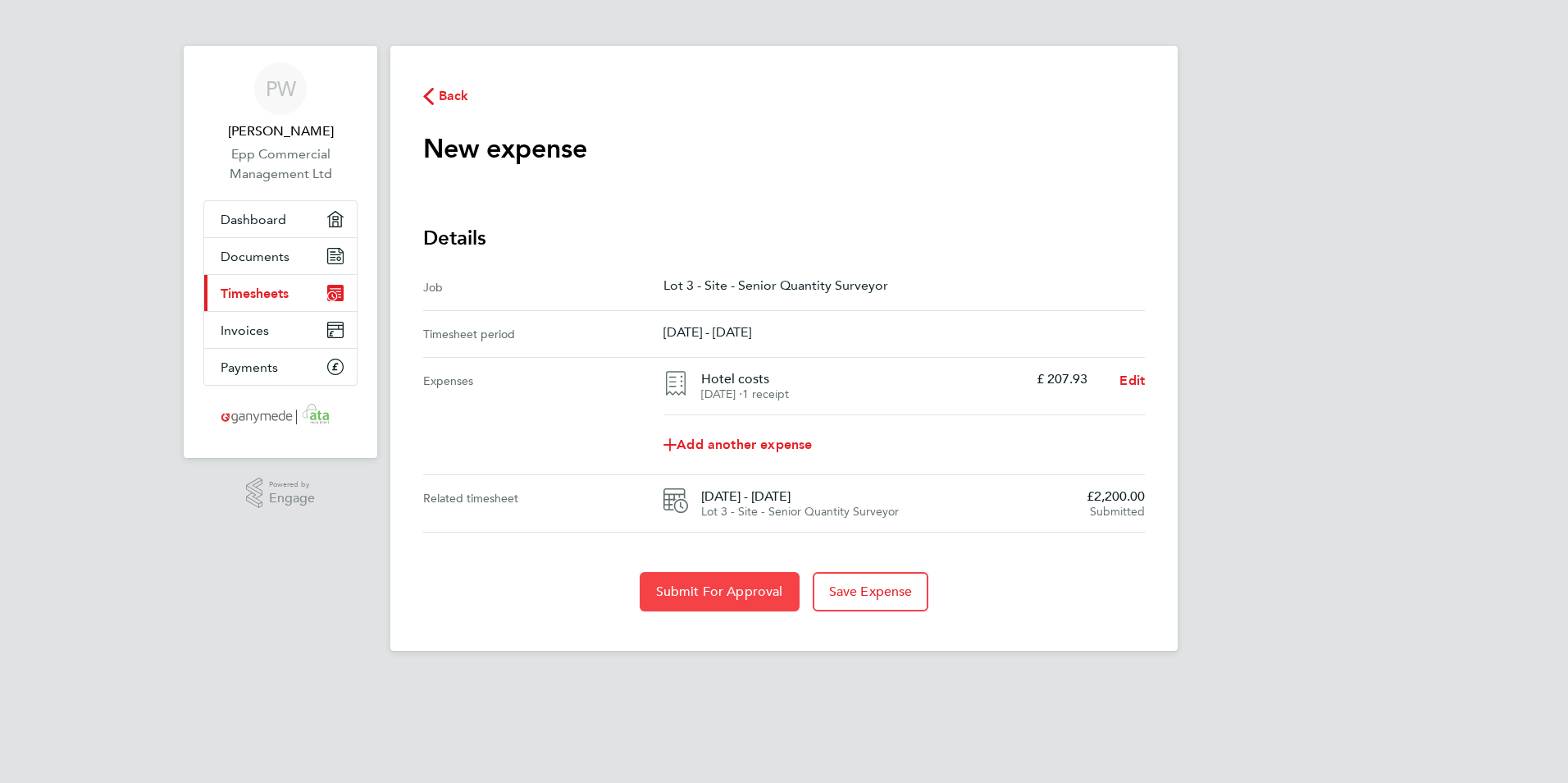
click at [741, 602] on button "Submit For Approval" at bounding box center [720, 591] width 160 height 39
